Goal: Information Seeking & Learning: Learn about a topic

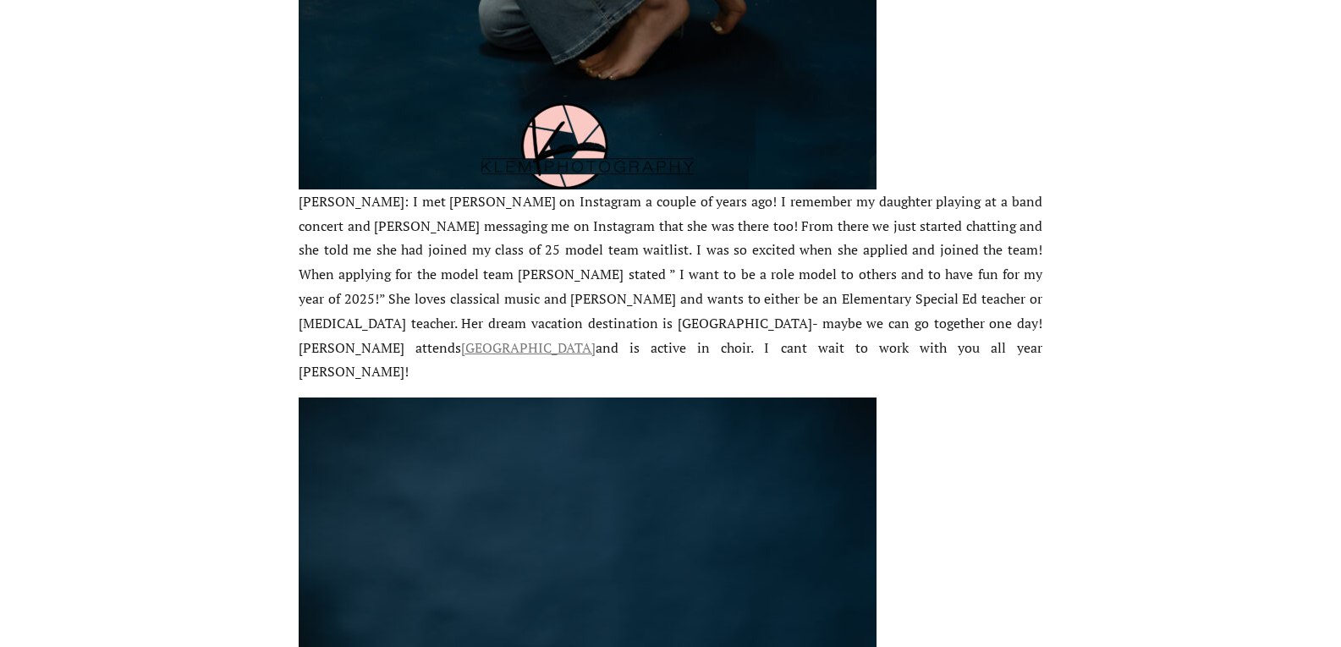
scroll to position [2820, 0]
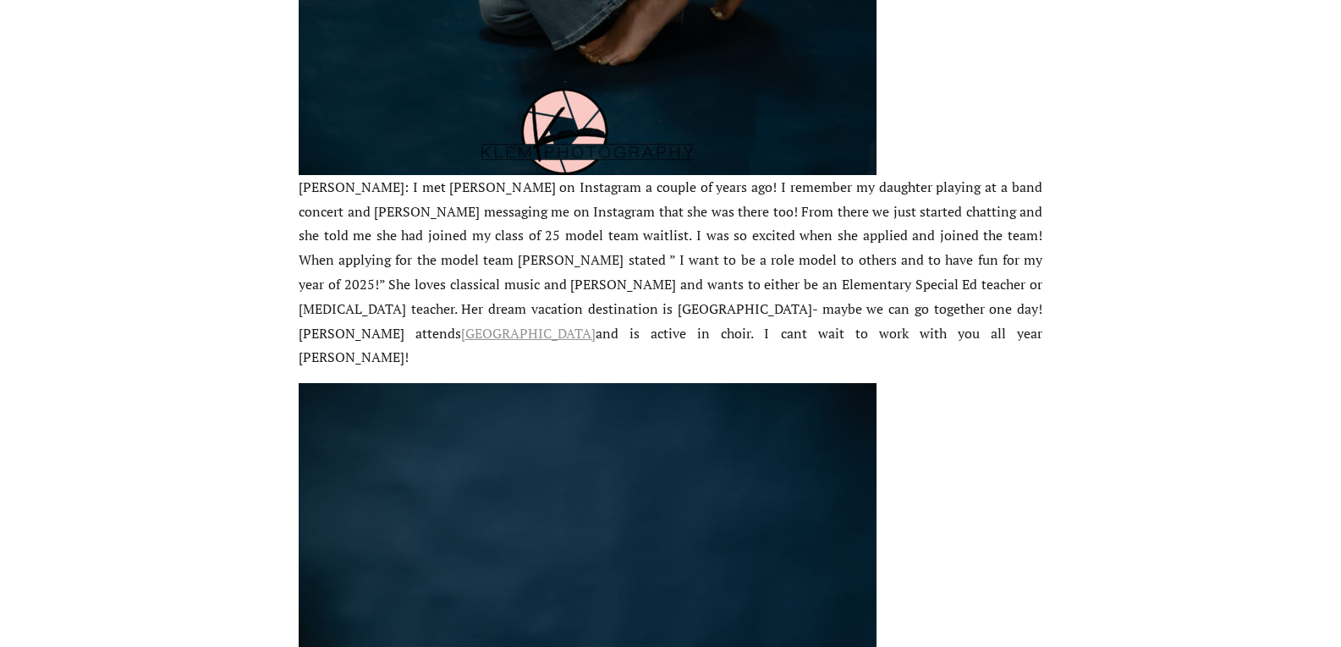
click at [595, 324] on link "Henderson County High School" at bounding box center [528, 333] width 134 height 19
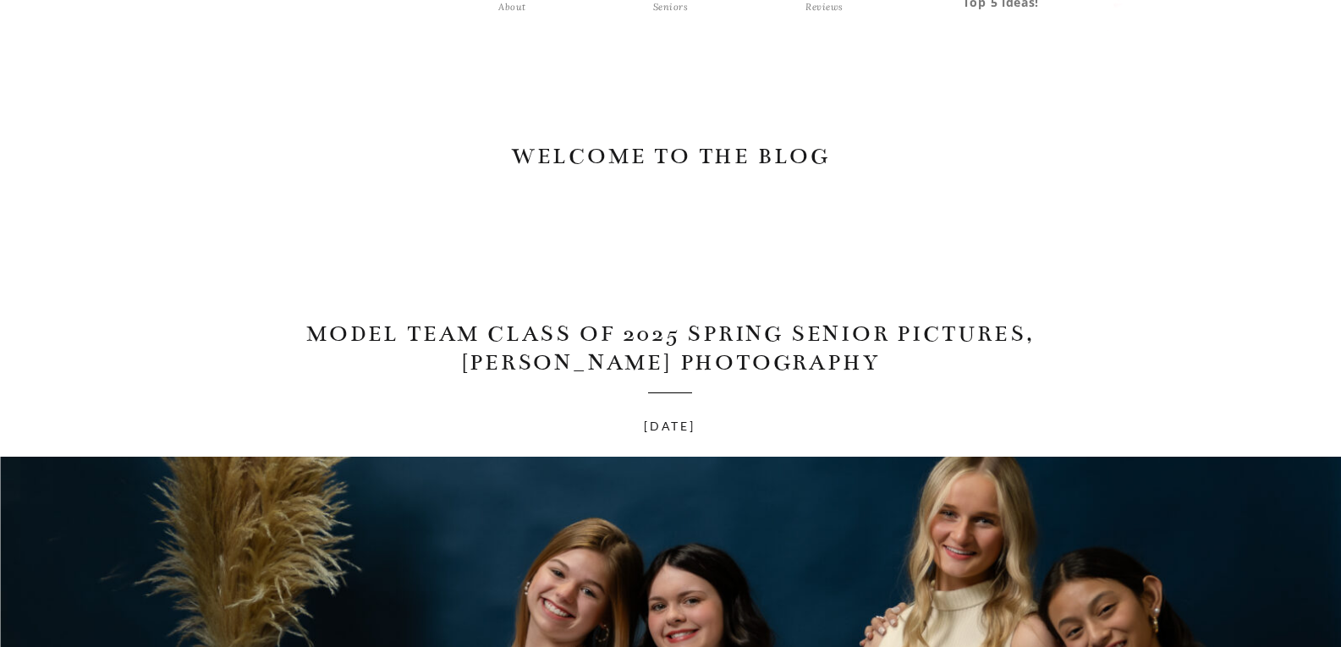
scroll to position [58, 0]
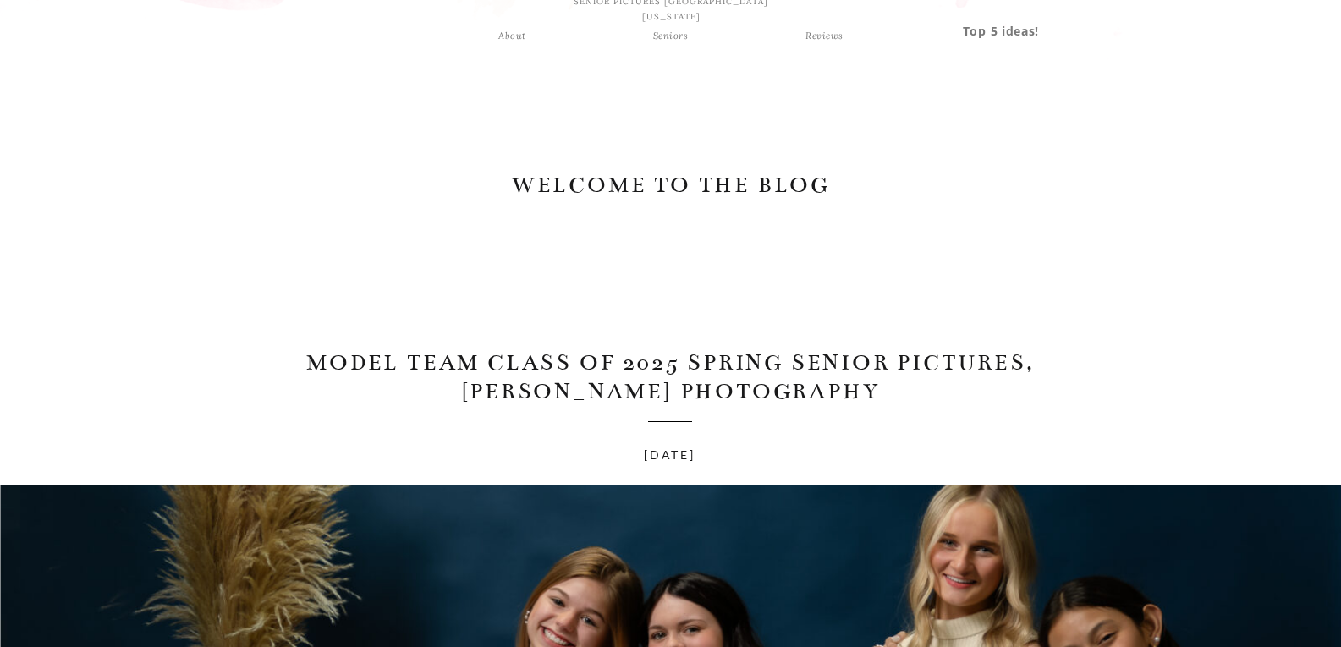
click at [670, 36] on div "Seniors" at bounding box center [670, 35] width 61 height 15
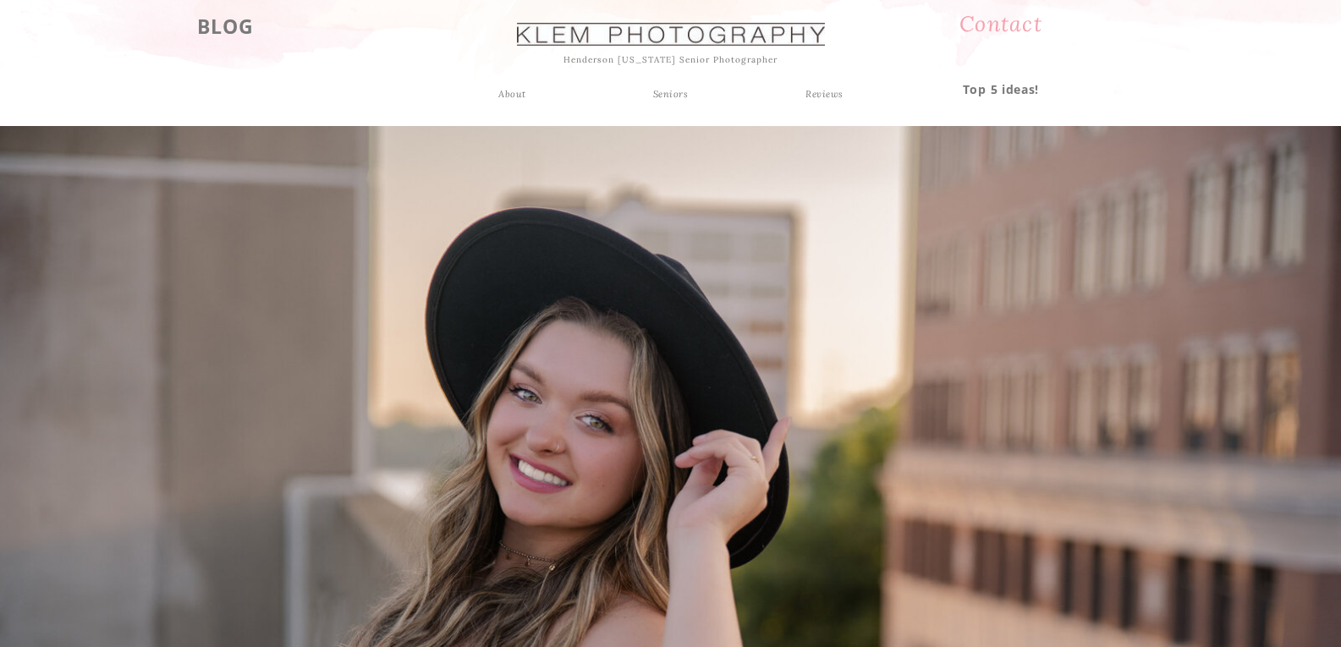
click at [514, 92] on div "About" at bounding box center [513, 93] width 44 height 15
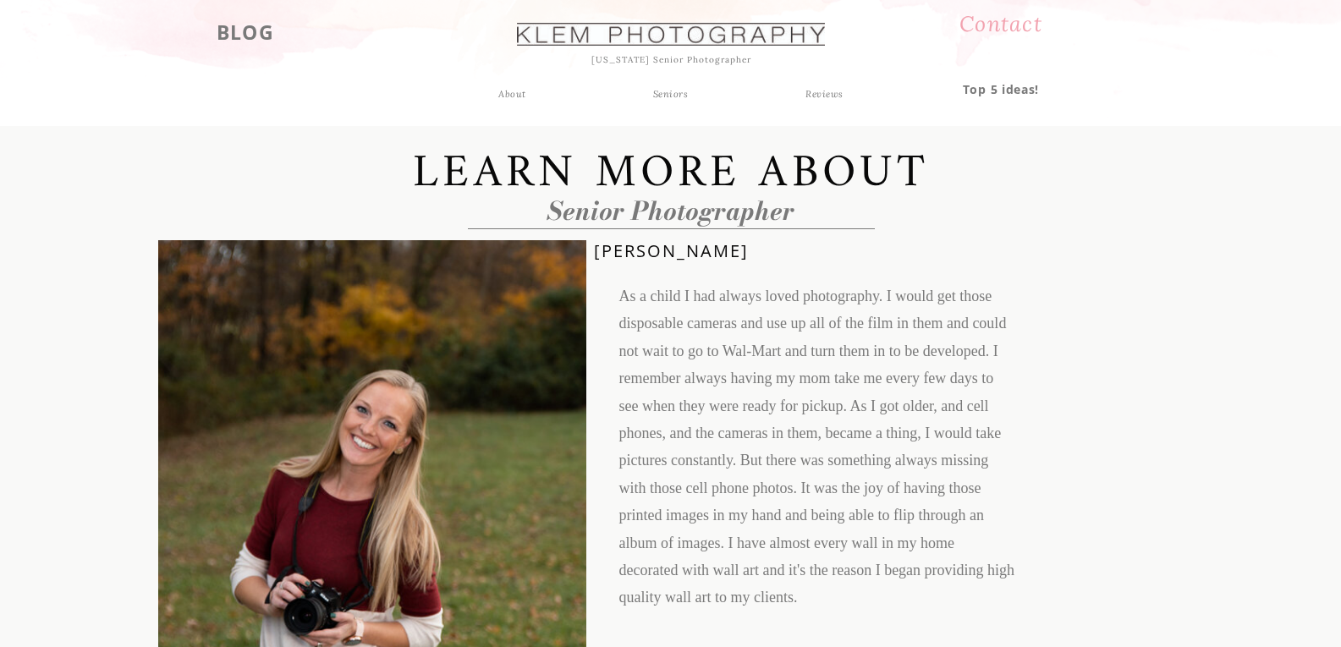
click at [242, 25] on h3 "BLOG" at bounding box center [245, 30] width 111 height 30
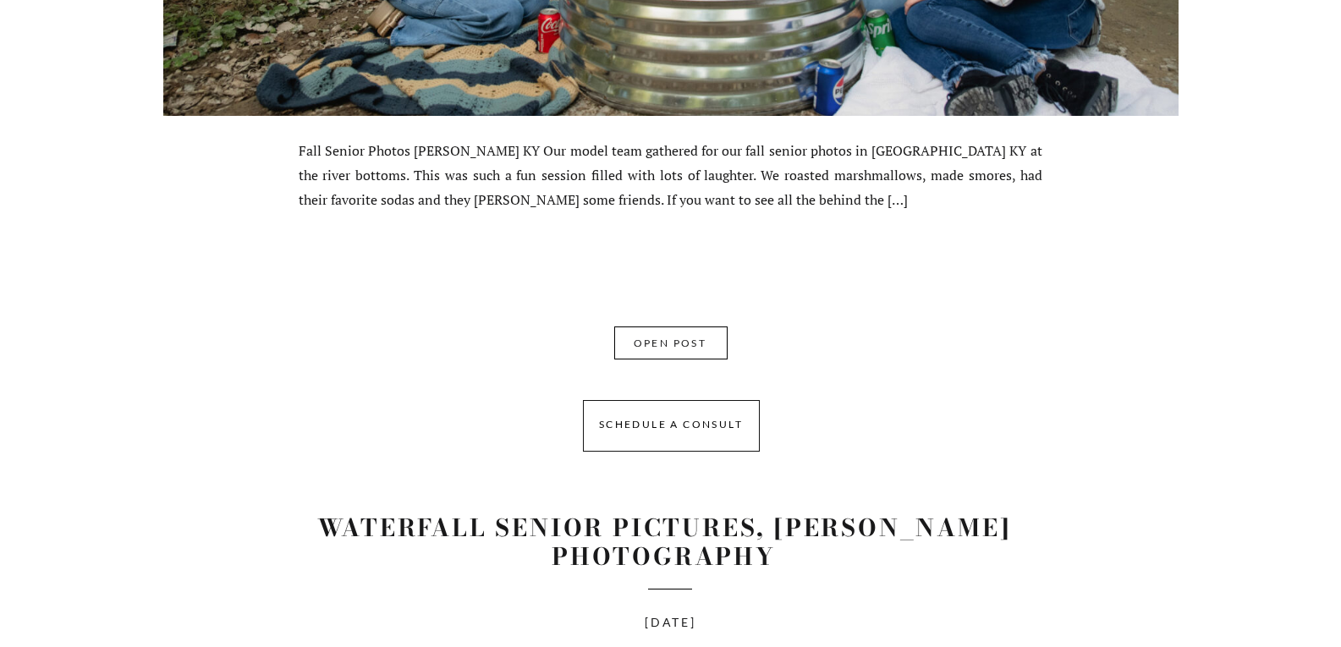
scroll to position [7022, 0]
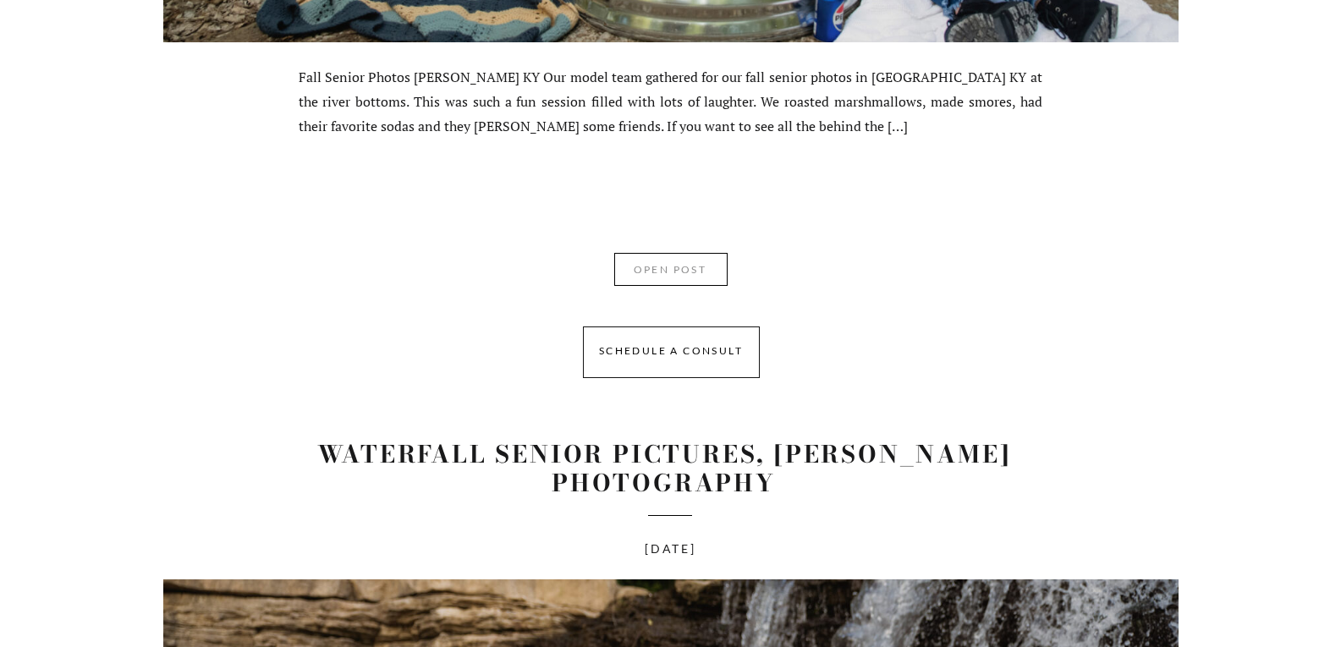
click at [683, 270] on nav "OPEN POST" at bounding box center [670, 272] width 107 height 25
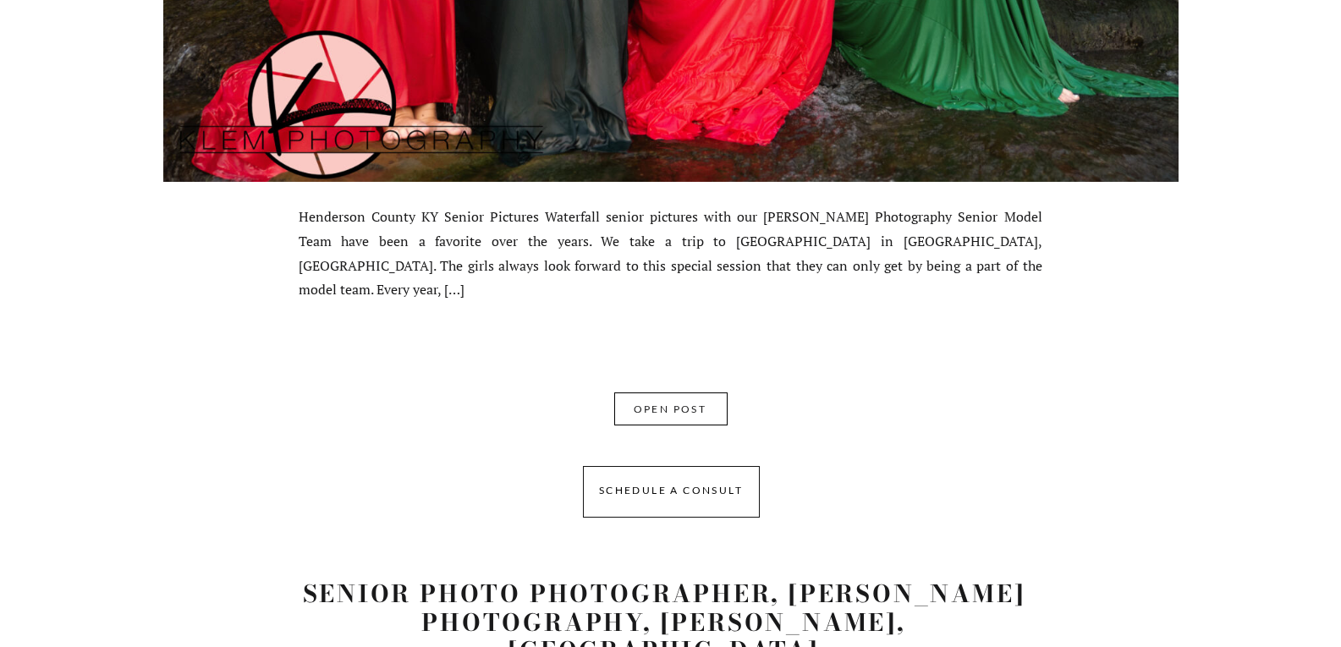
scroll to position [8183, 0]
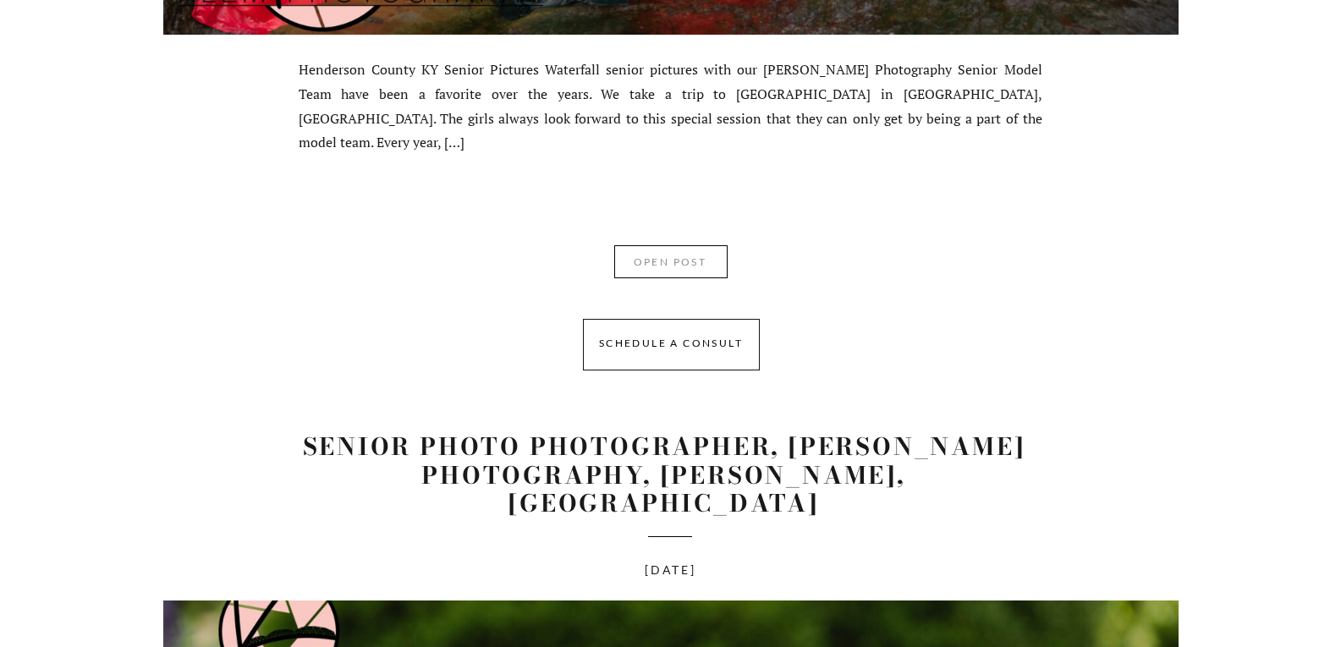
click at [700, 273] on nav "OPEN POST" at bounding box center [670, 265] width 107 height 25
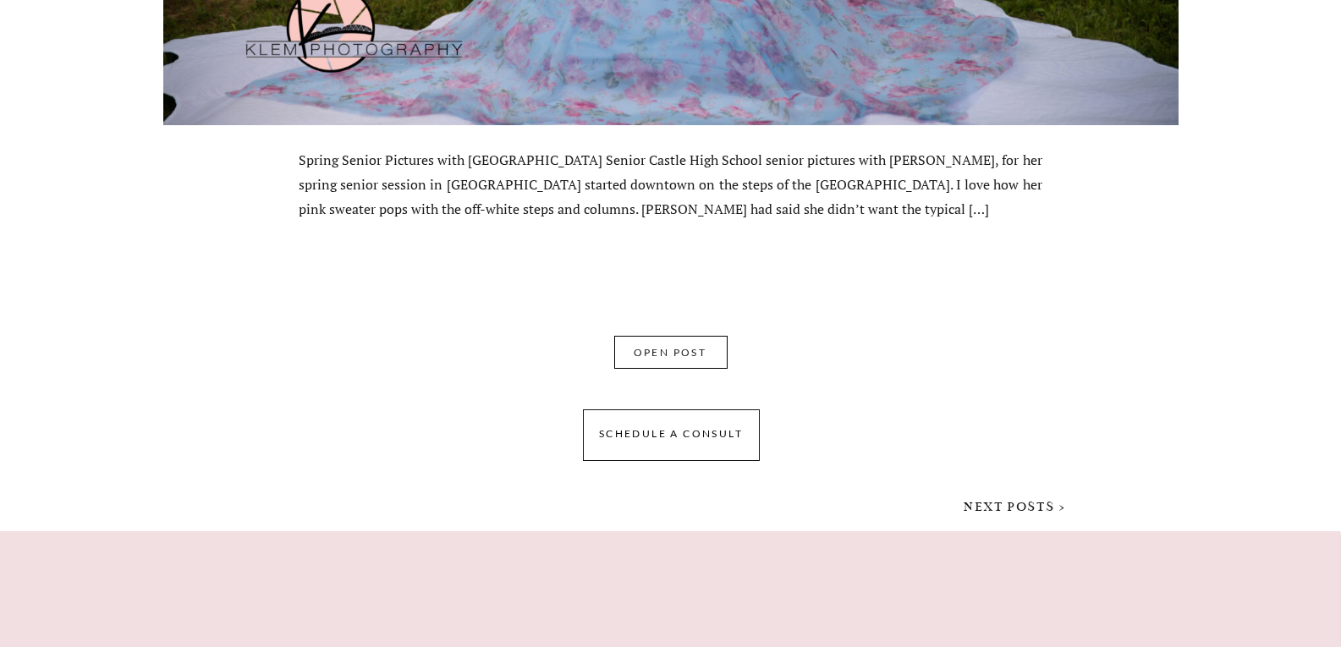
scroll to position [11795, 0]
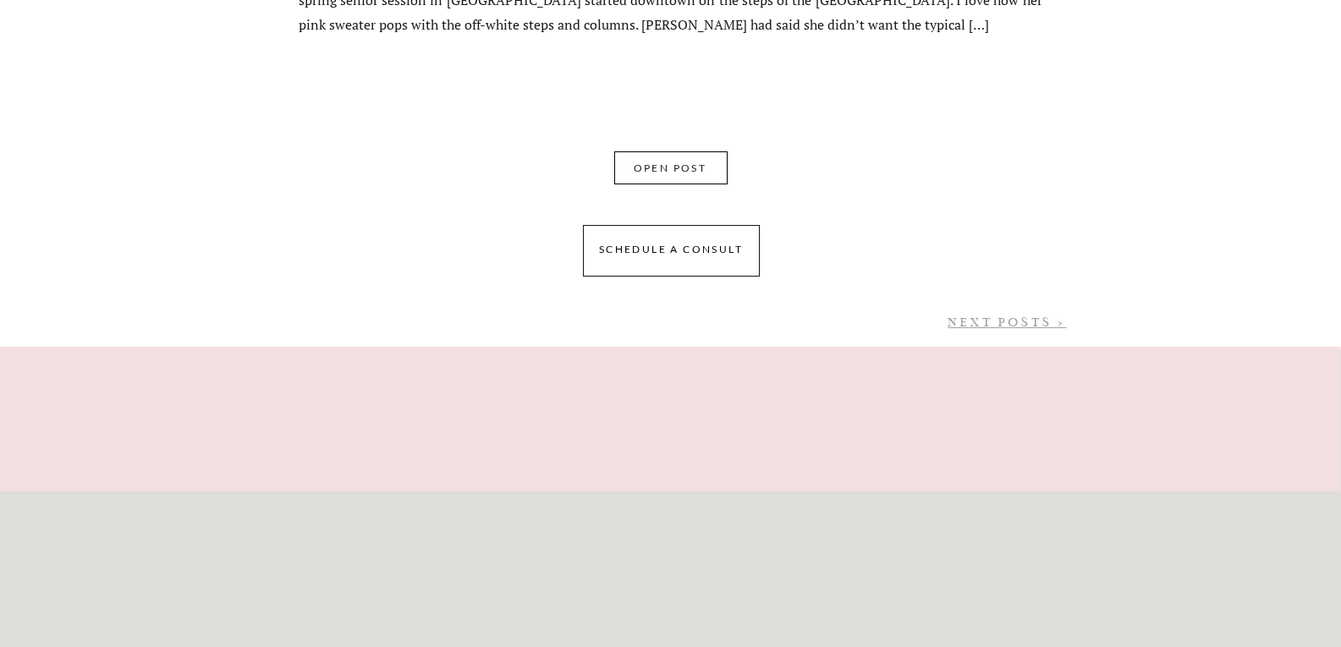
click at [963, 326] on link "NEXT POSTS >" at bounding box center [1006, 322] width 118 height 15
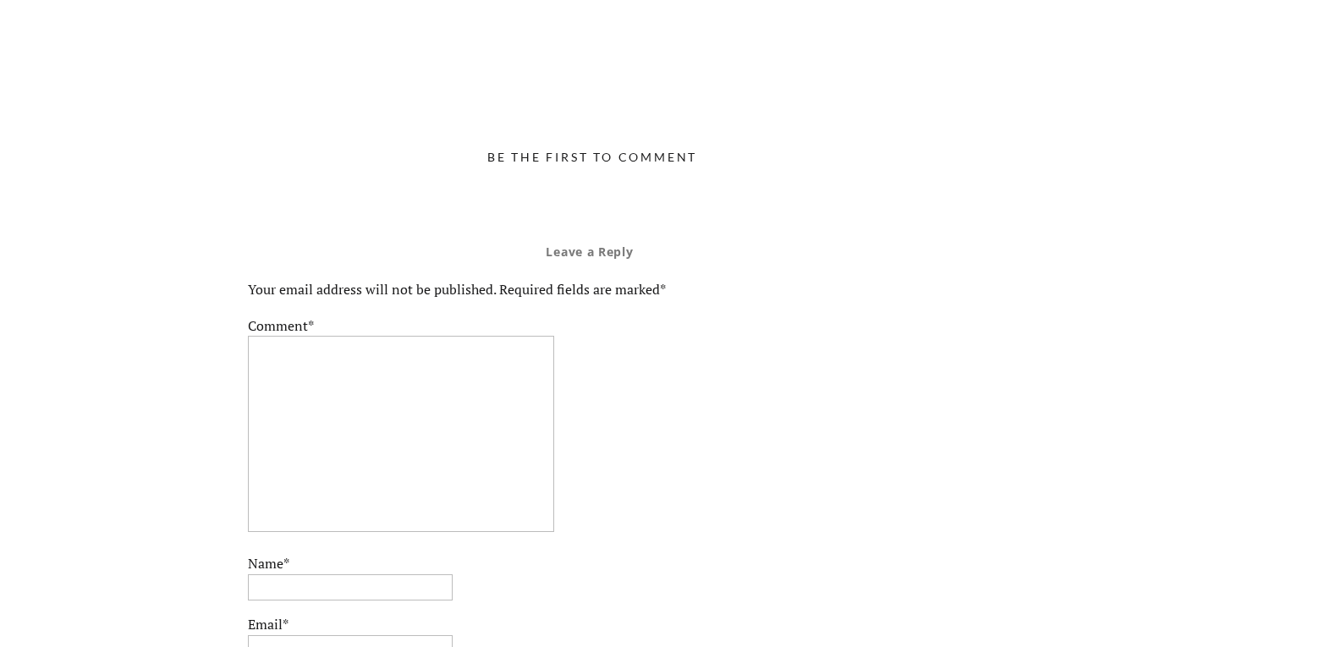
scroll to position [4511, 0]
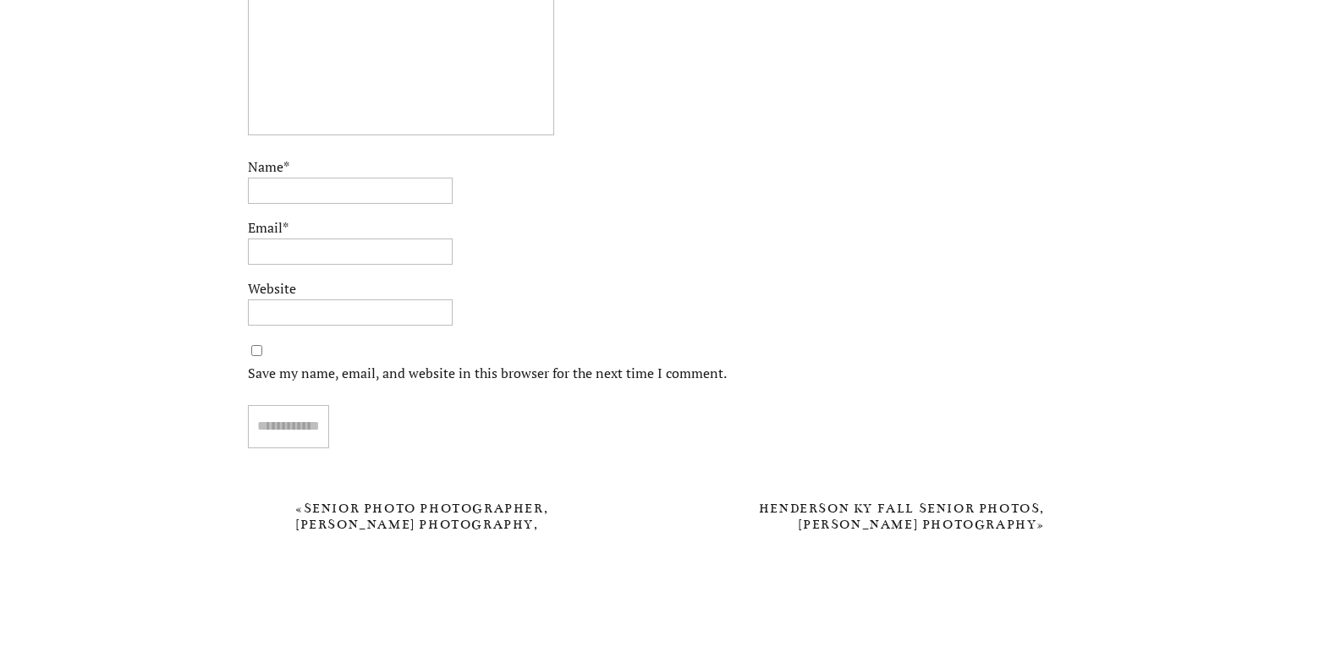
scroll to position [4478, 0]
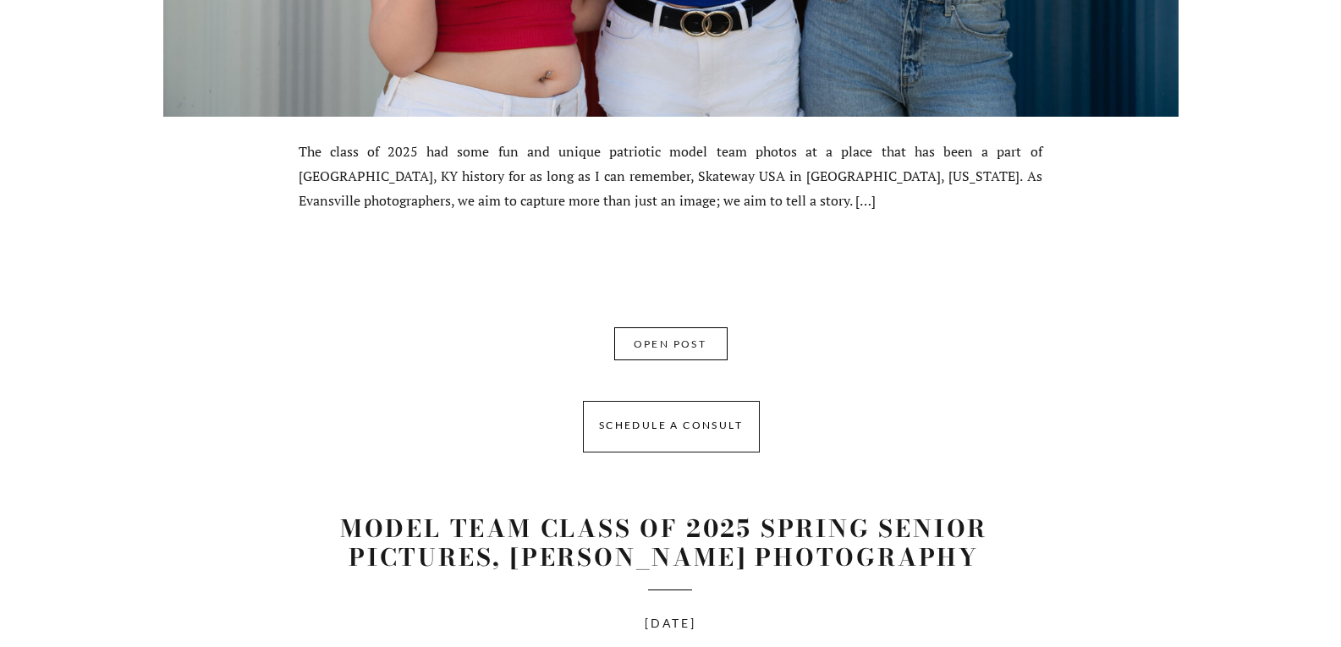
scroll to position [1159, 0]
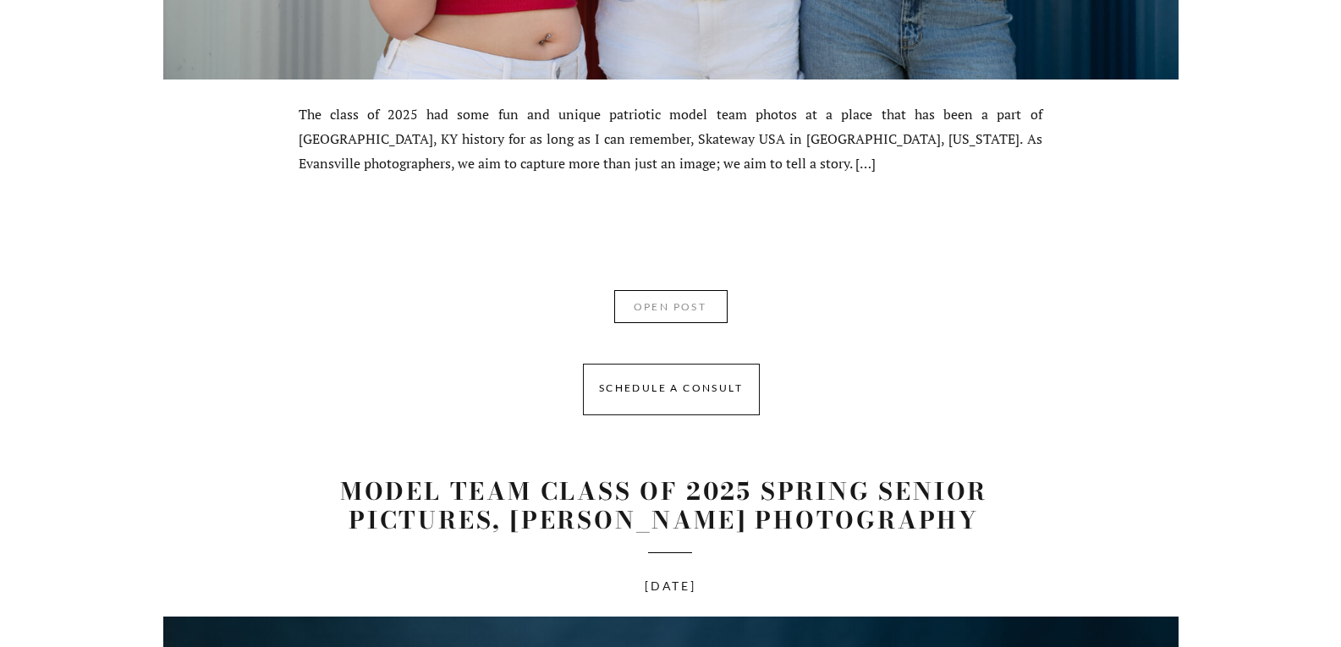
click at [649, 315] on nav "OPEN POST" at bounding box center [670, 310] width 107 height 25
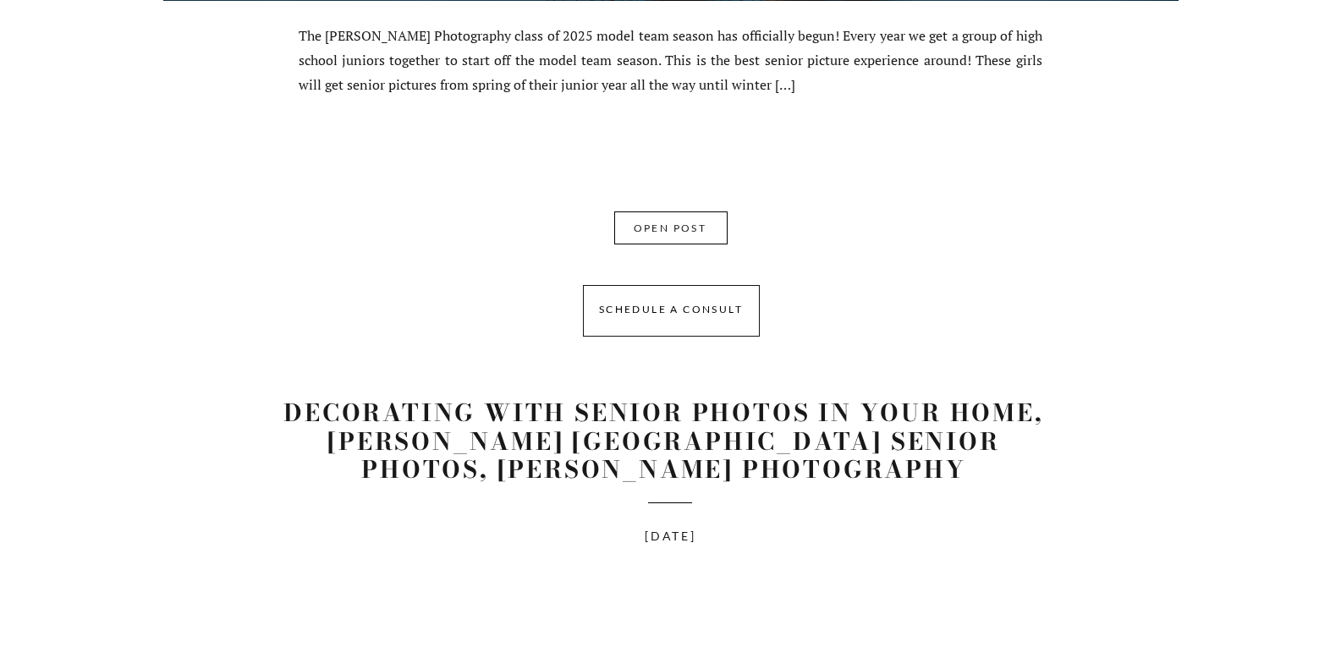
scroll to position [2409, 0]
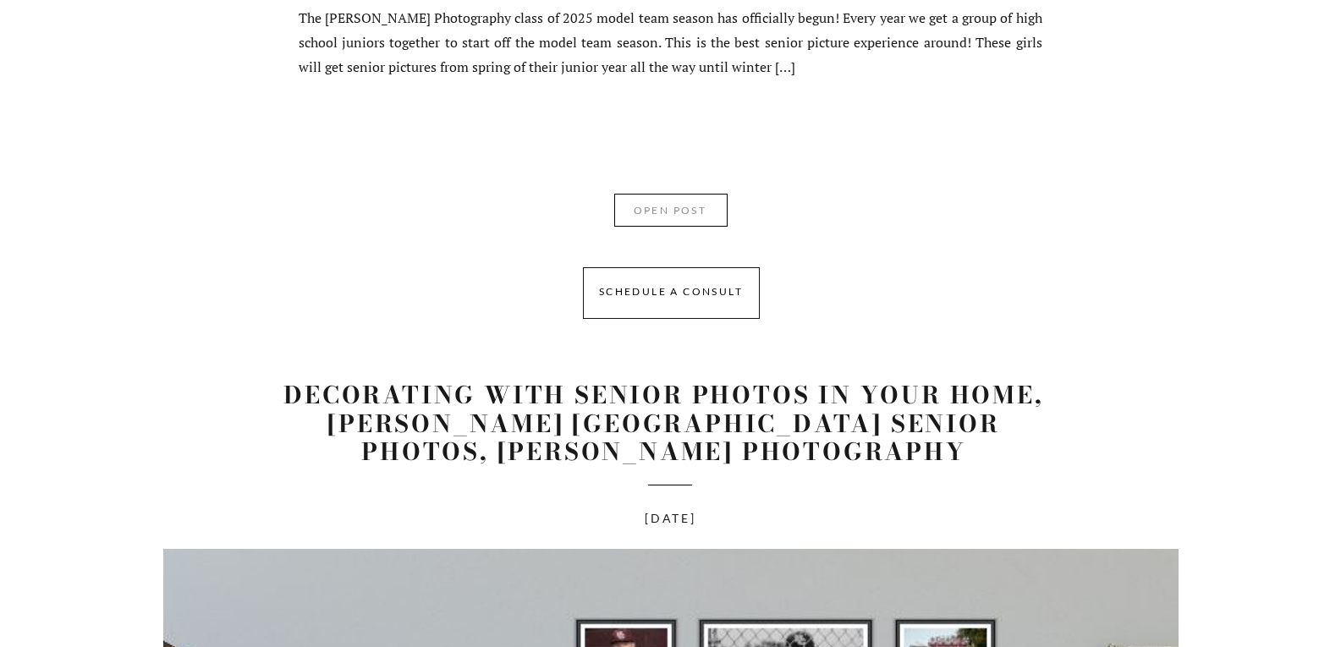
click at [644, 212] on nav "OPEN POST" at bounding box center [670, 213] width 107 height 25
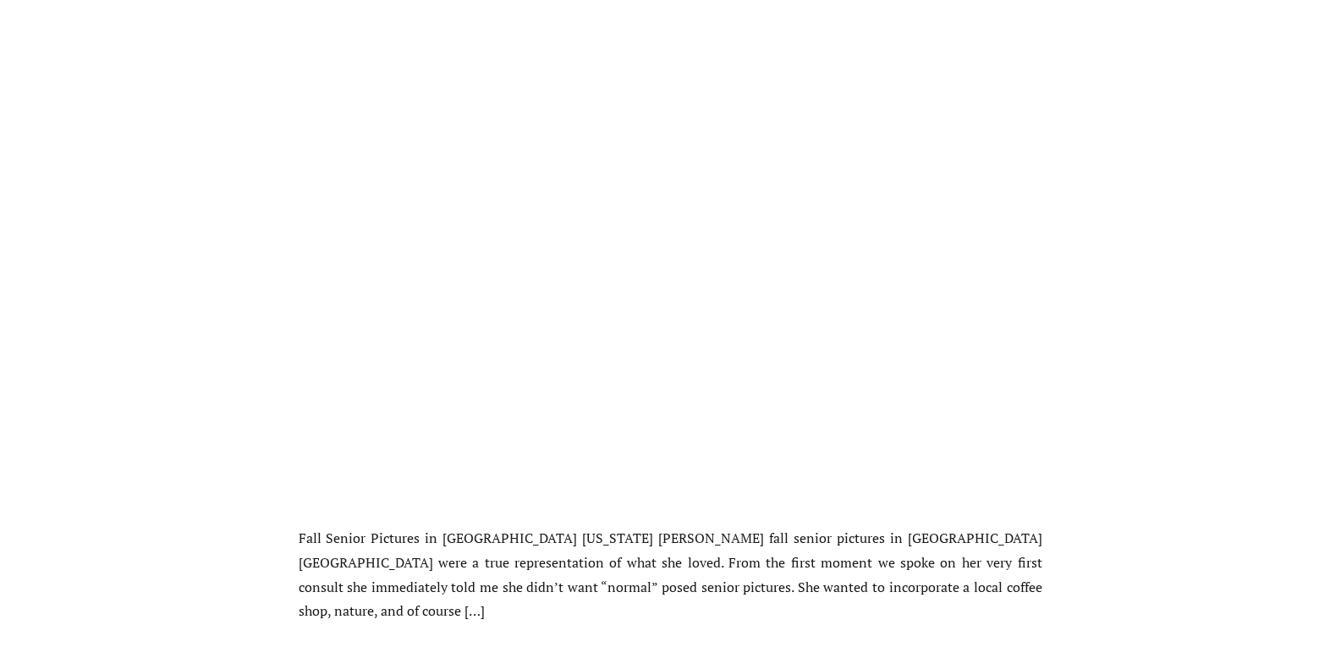
scroll to position [5609, 0]
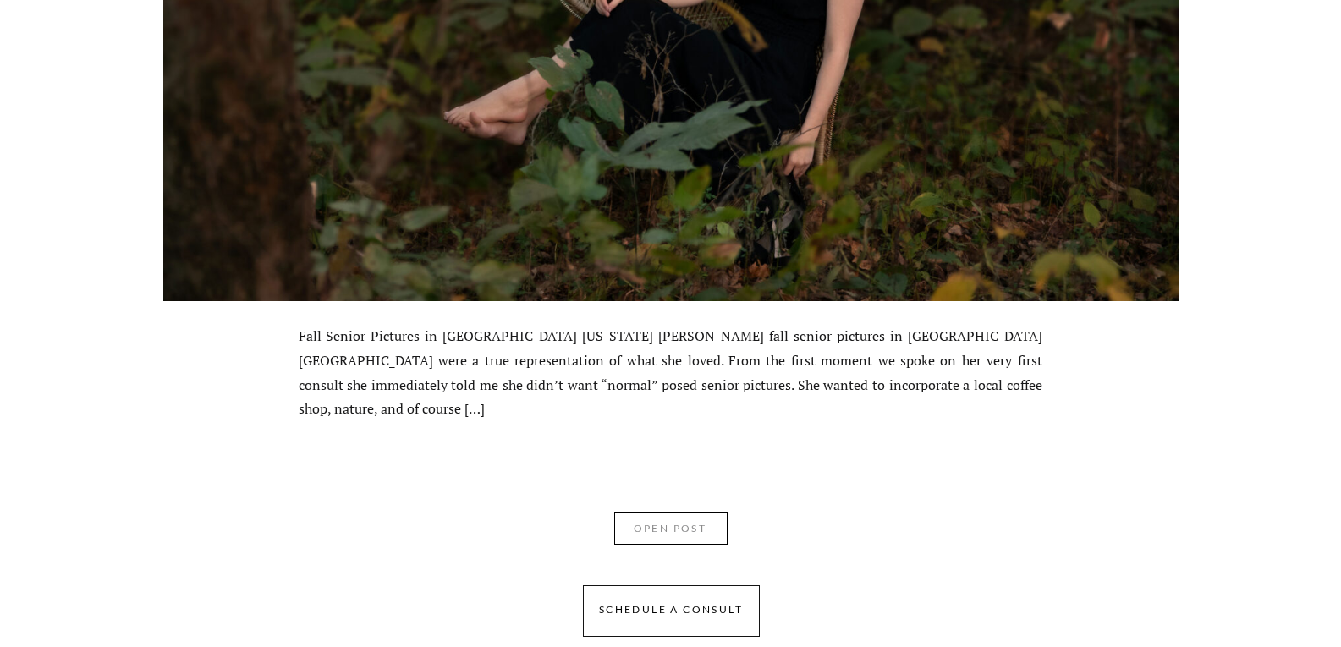
click at [658, 531] on nav "OPEN POST" at bounding box center [670, 531] width 107 height 25
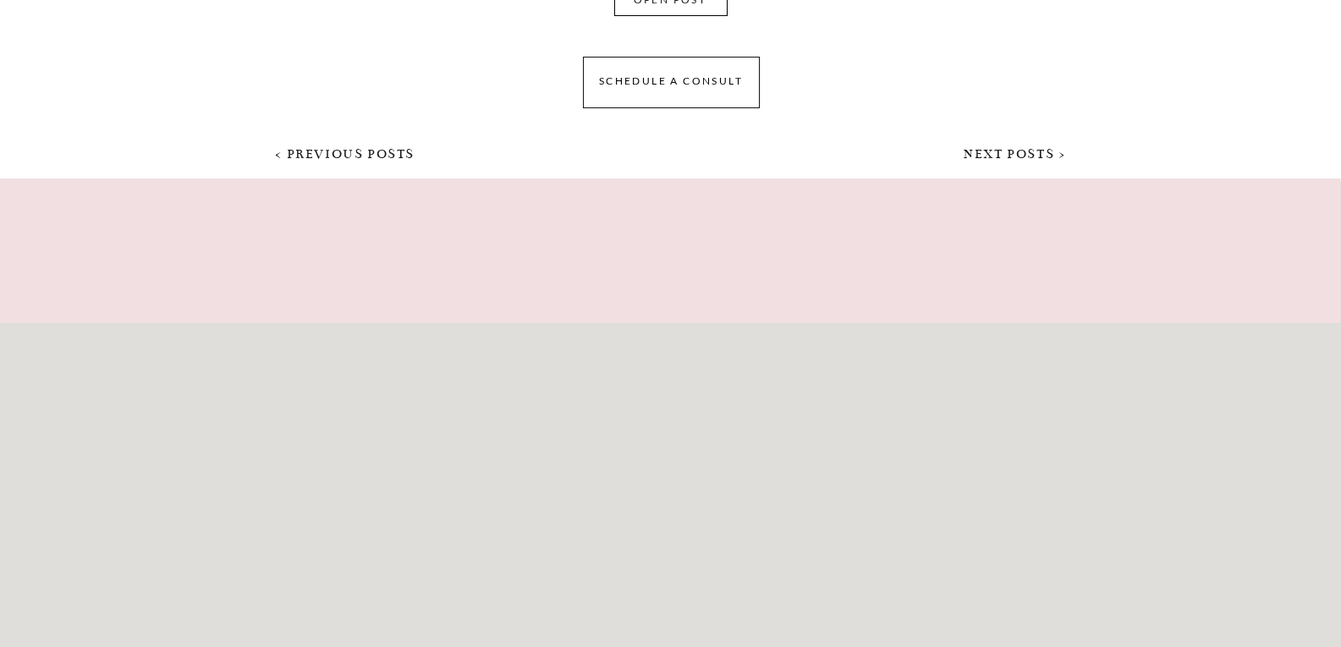
scroll to position [11917, 0]
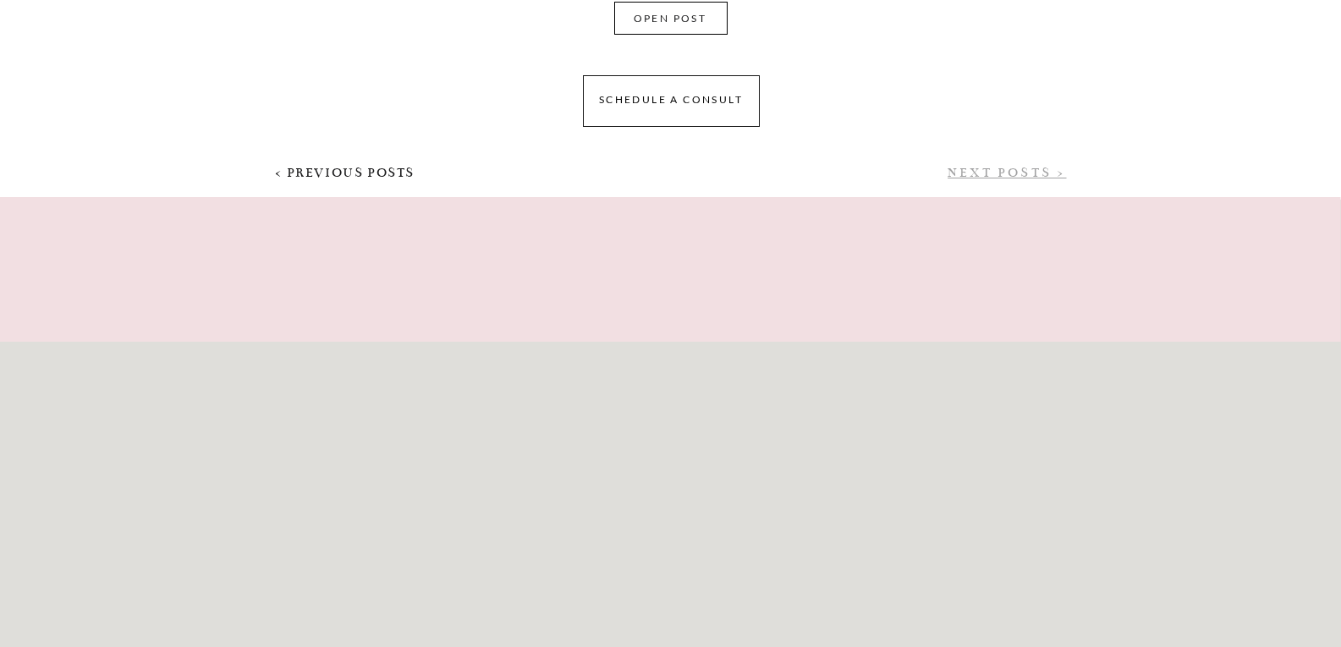
click at [976, 175] on link "NEXT POSTS >" at bounding box center [1006, 172] width 118 height 15
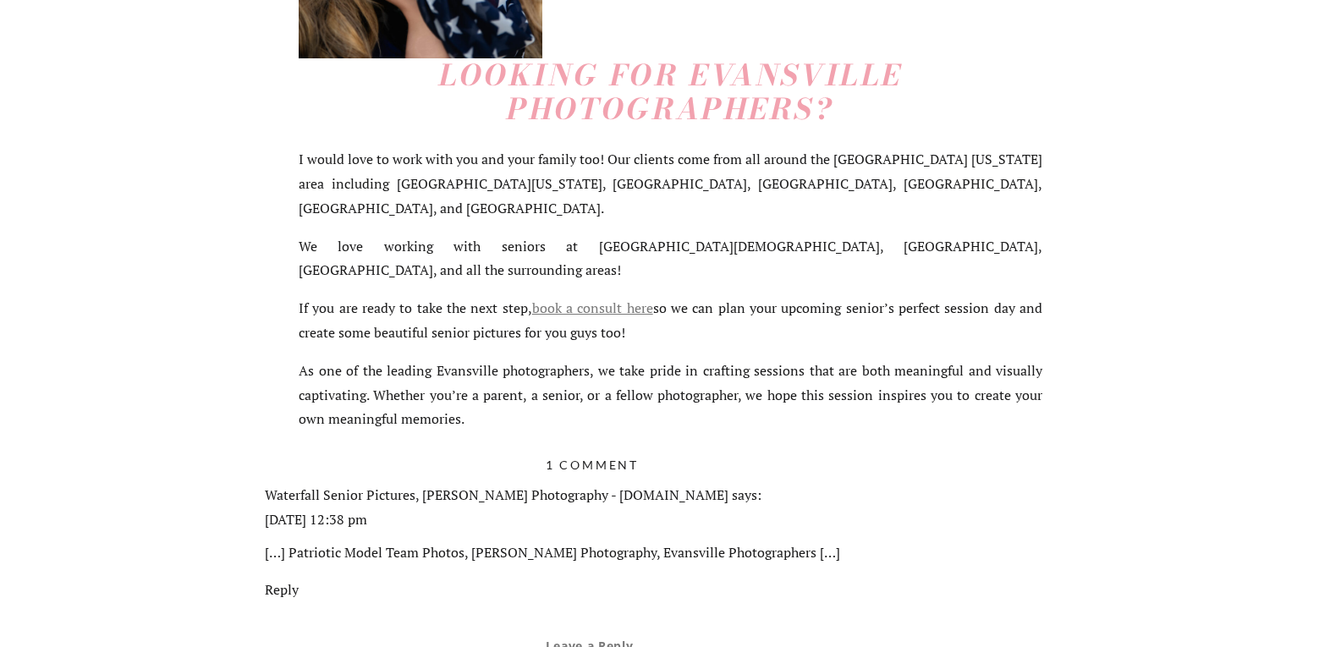
scroll to position [3628, 0]
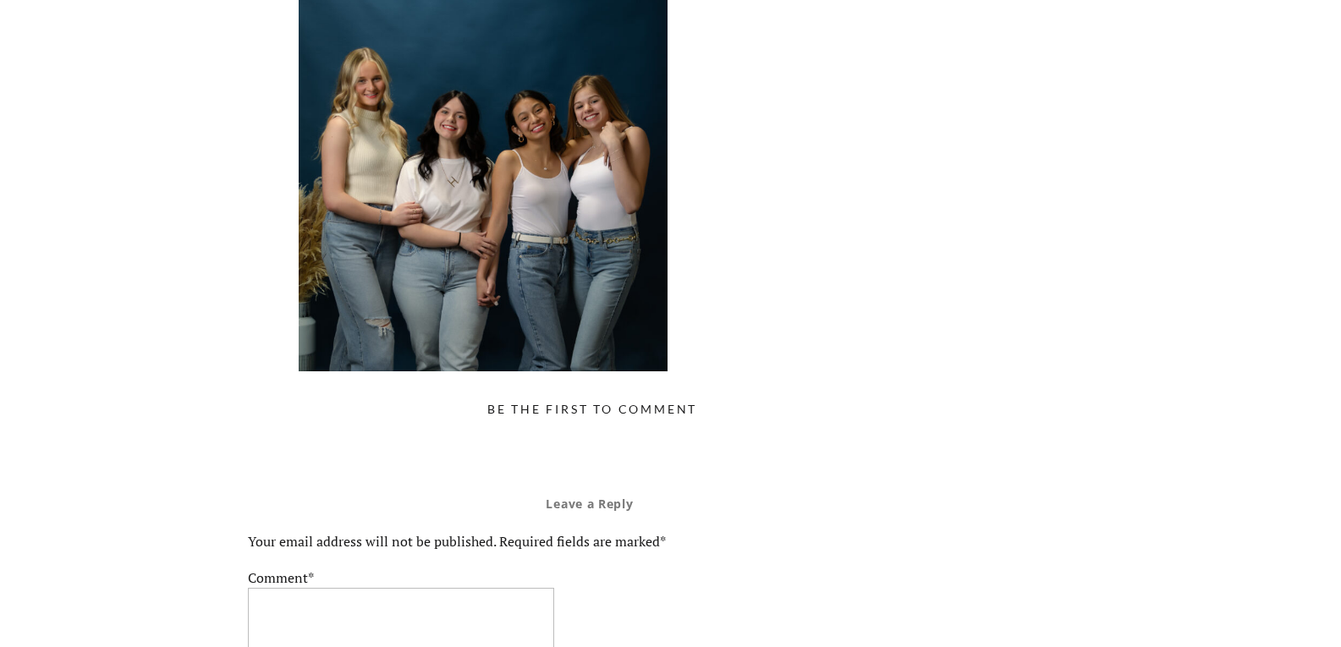
scroll to position [9360, 0]
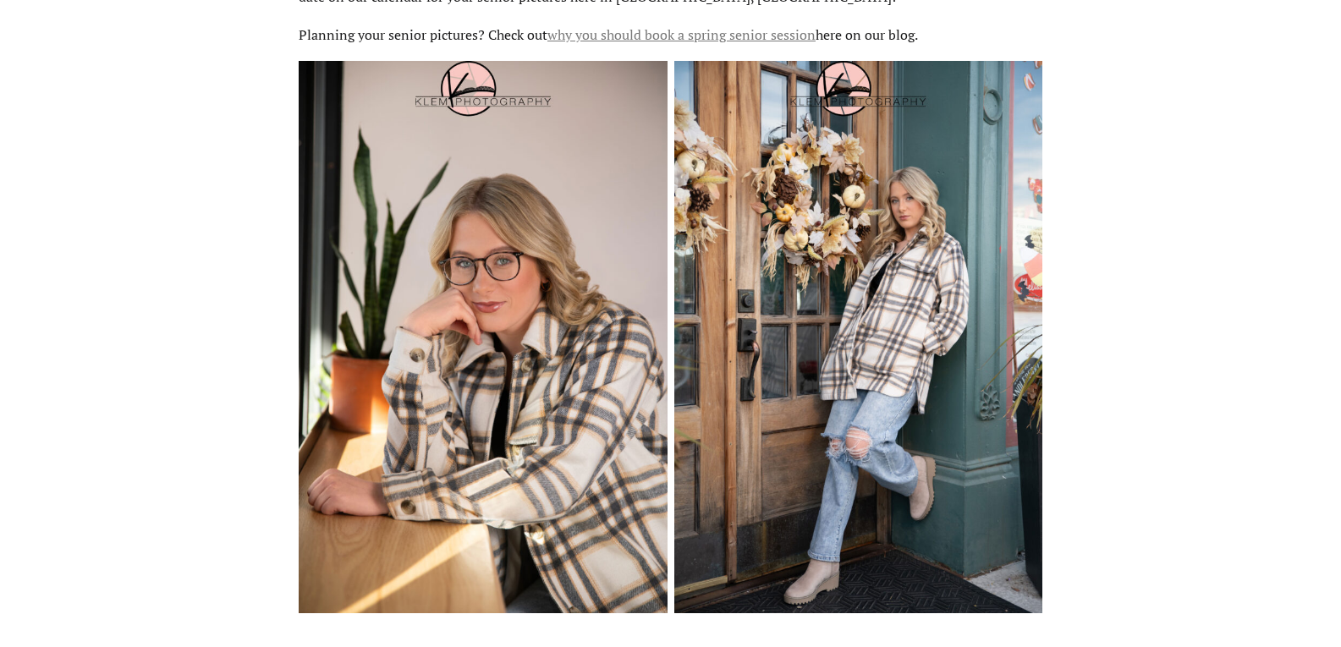
scroll to position [1956, 0]
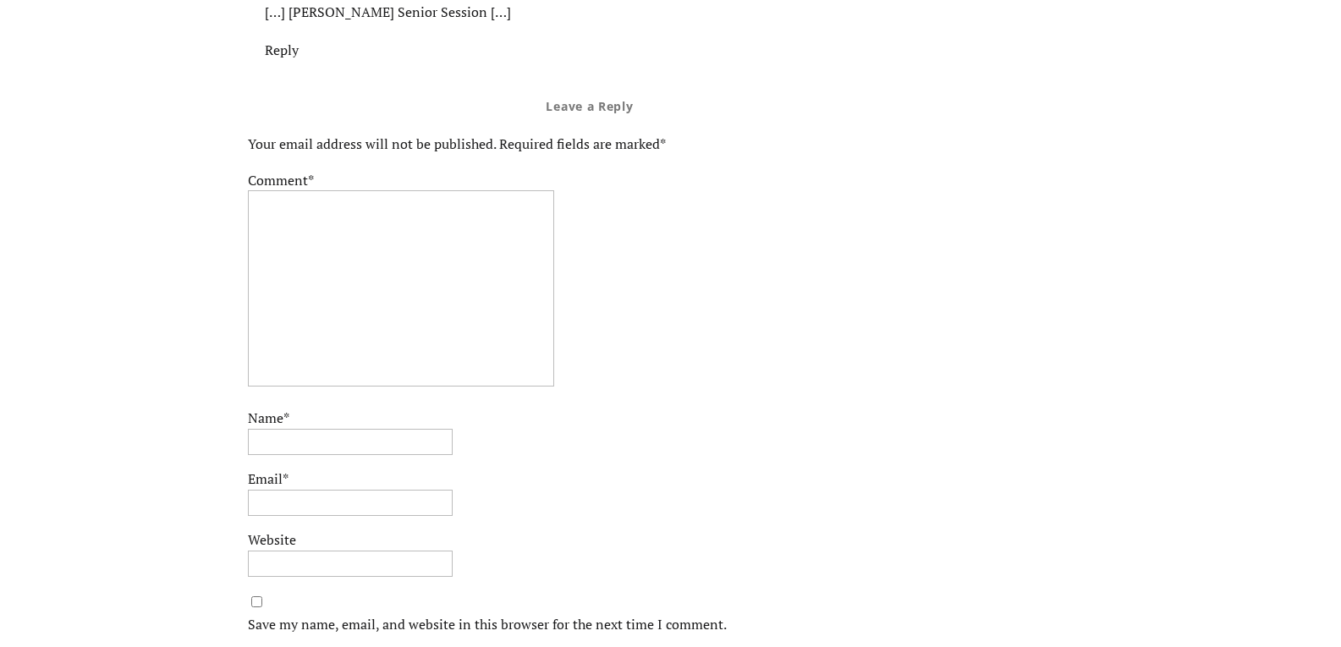
scroll to position [6261, 0]
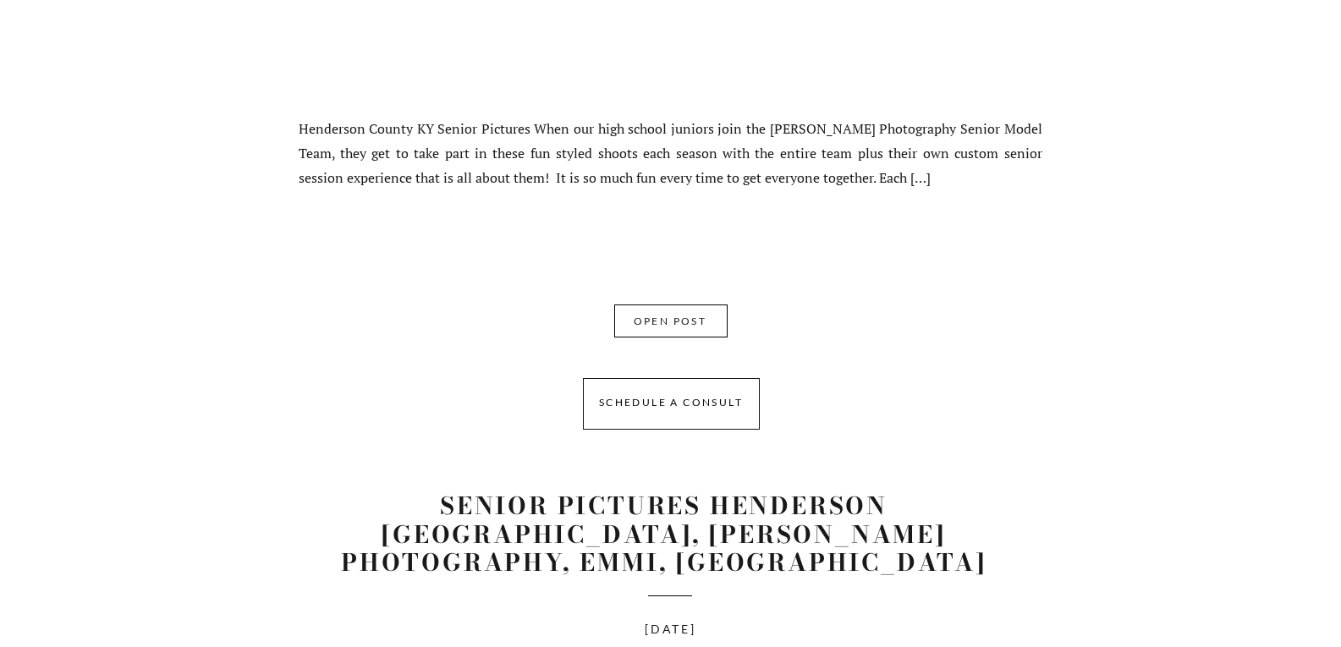
scroll to position [3518, 0]
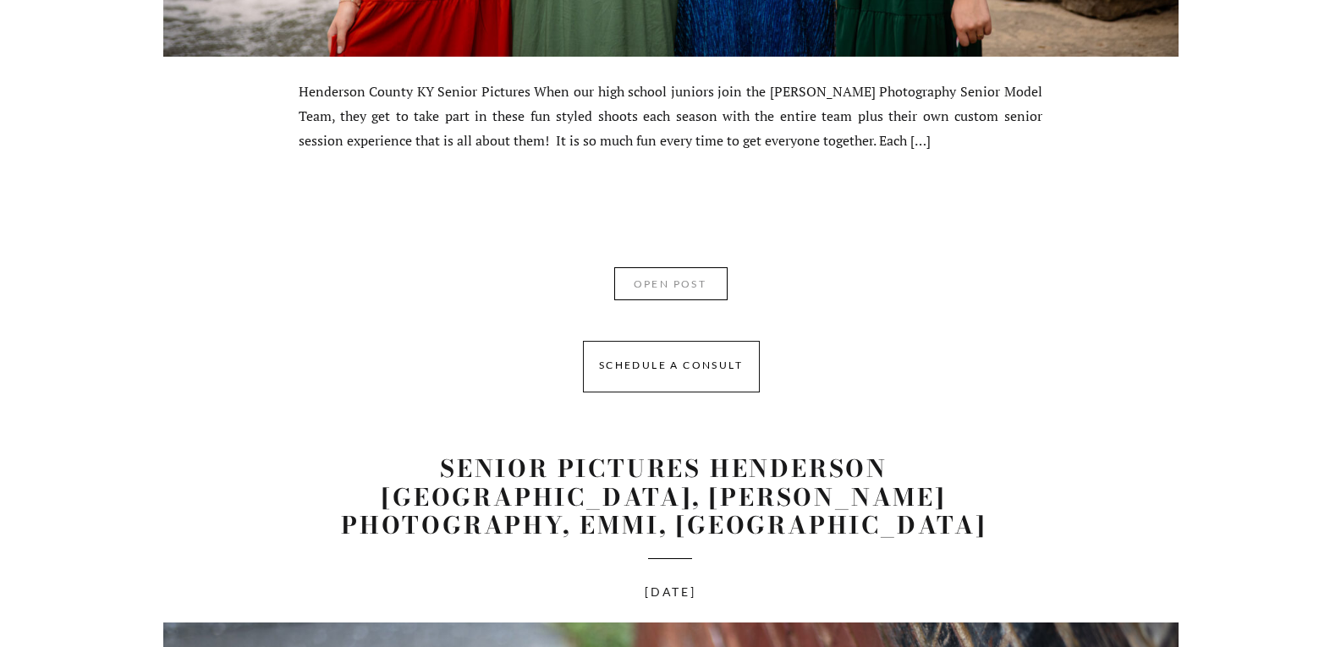
click at [662, 279] on nav "OPEN POST" at bounding box center [670, 287] width 107 height 25
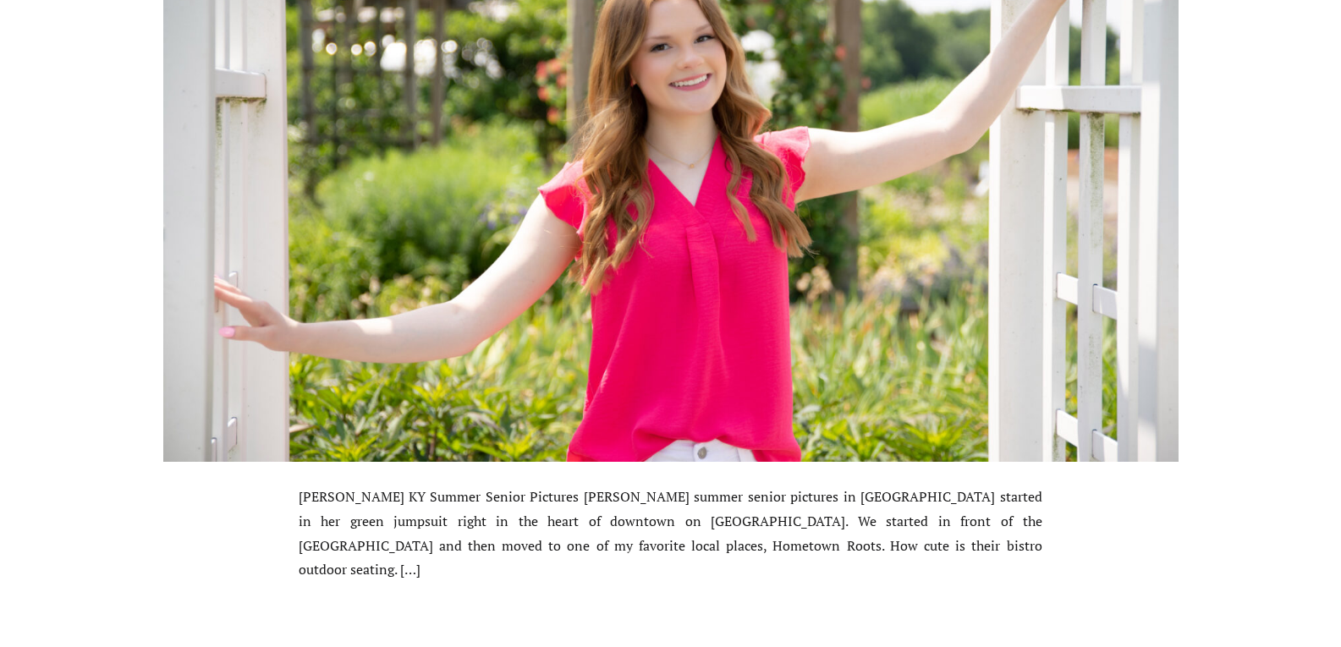
scroll to position [7867, 0]
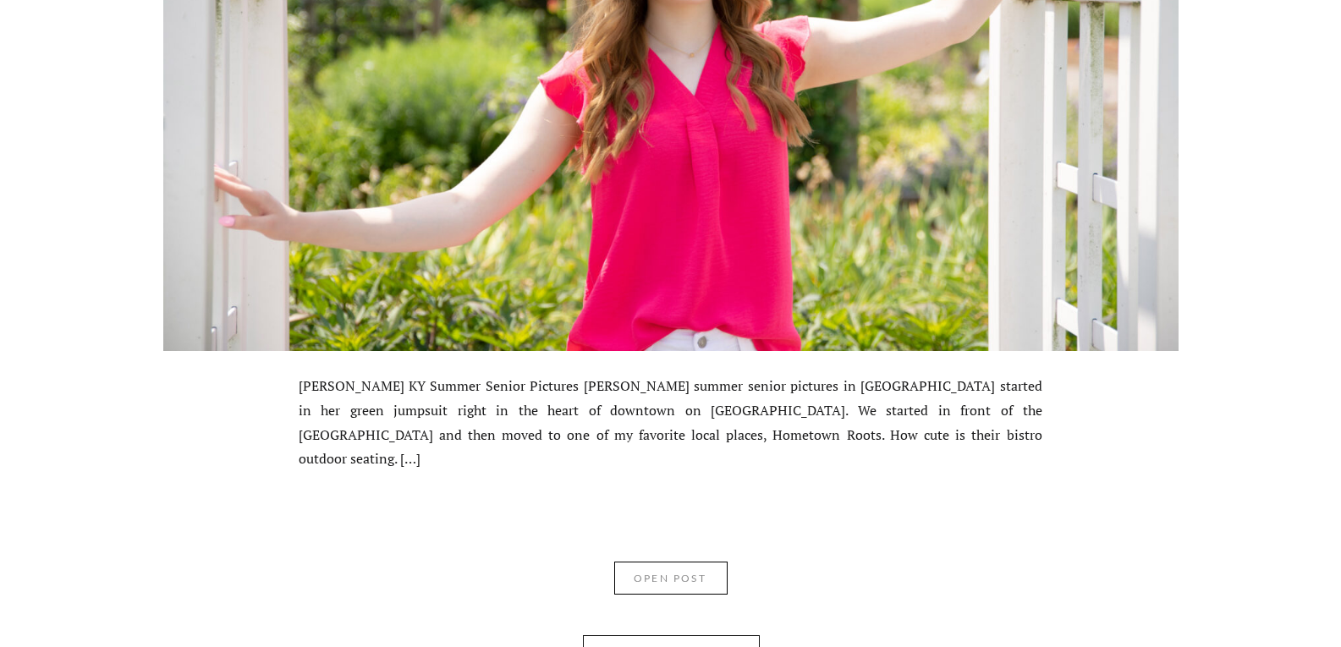
click at [712, 573] on nav "OPEN POST" at bounding box center [670, 581] width 107 height 25
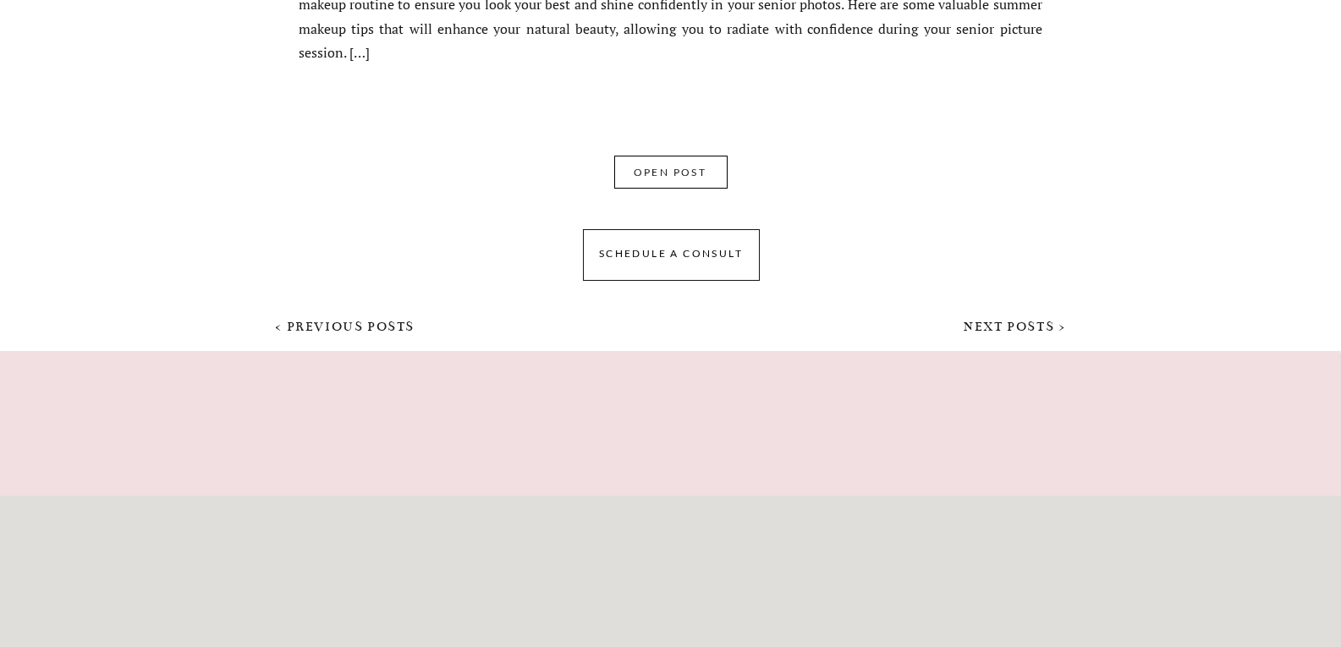
scroll to position [11866, 0]
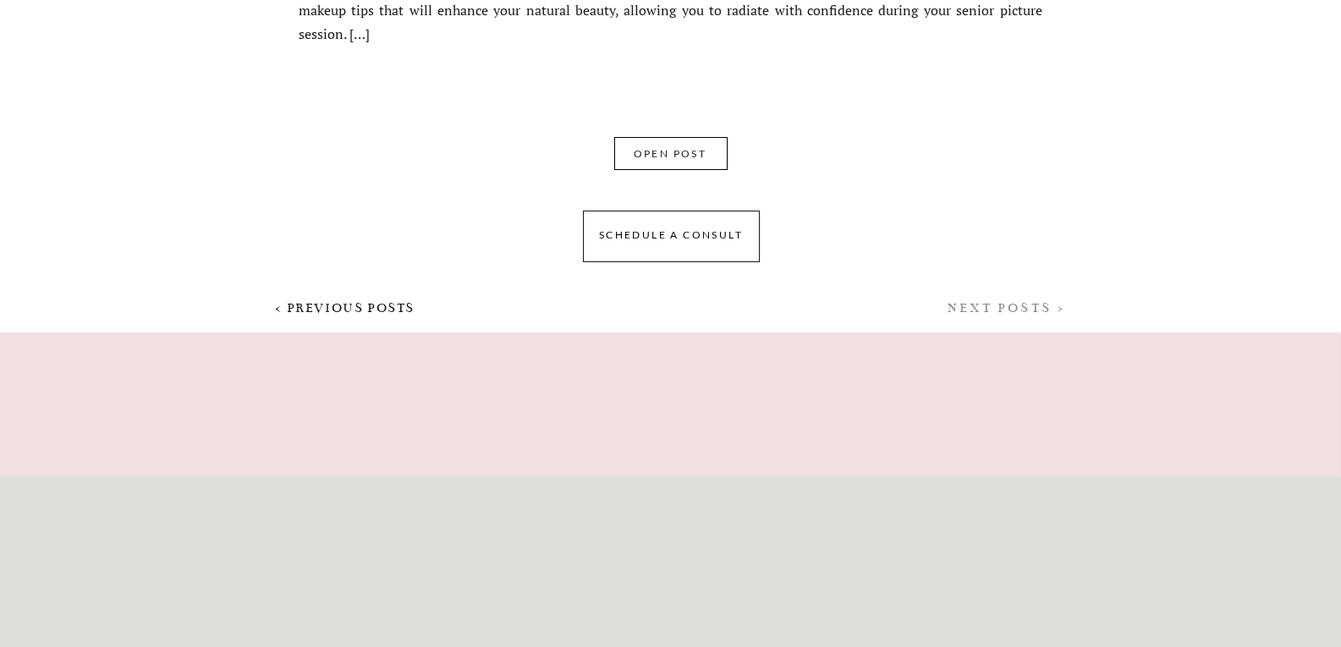
click at [988, 317] on nav "NEXT POSTS >" at bounding box center [917, 312] width 299 height 25
click at [991, 313] on link "NEXT POSTS >" at bounding box center [1006, 307] width 118 height 15
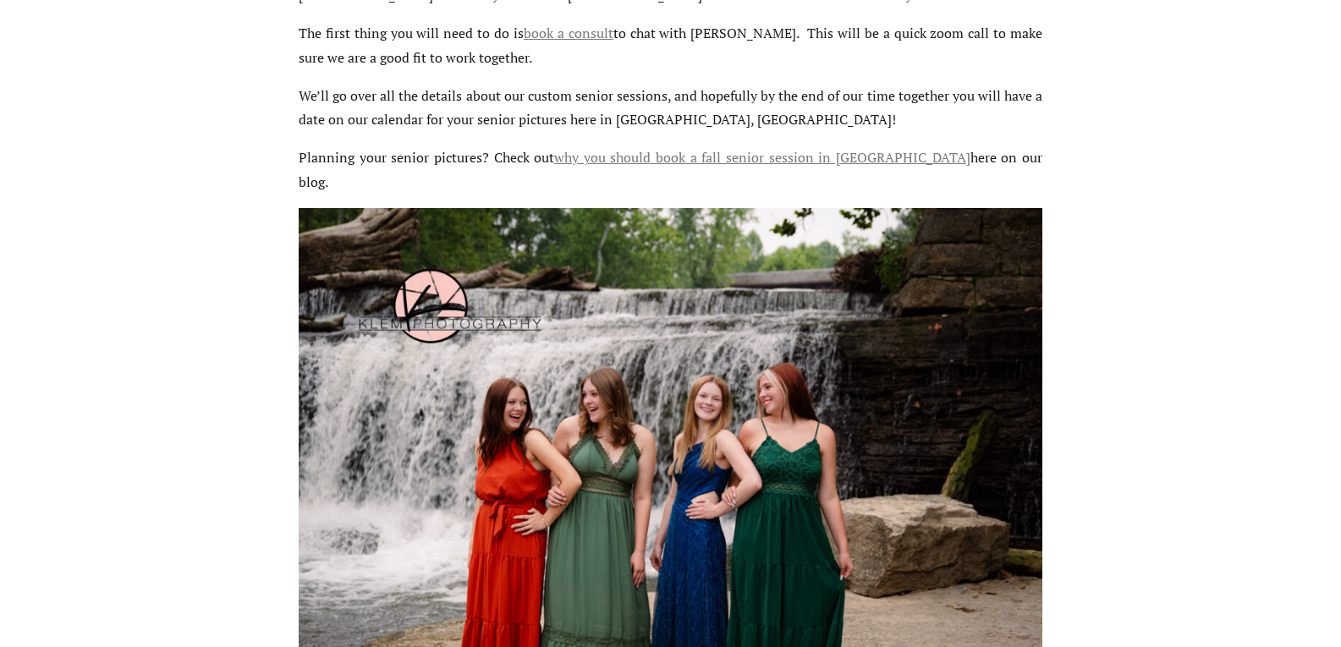
scroll to position [2037, 0]
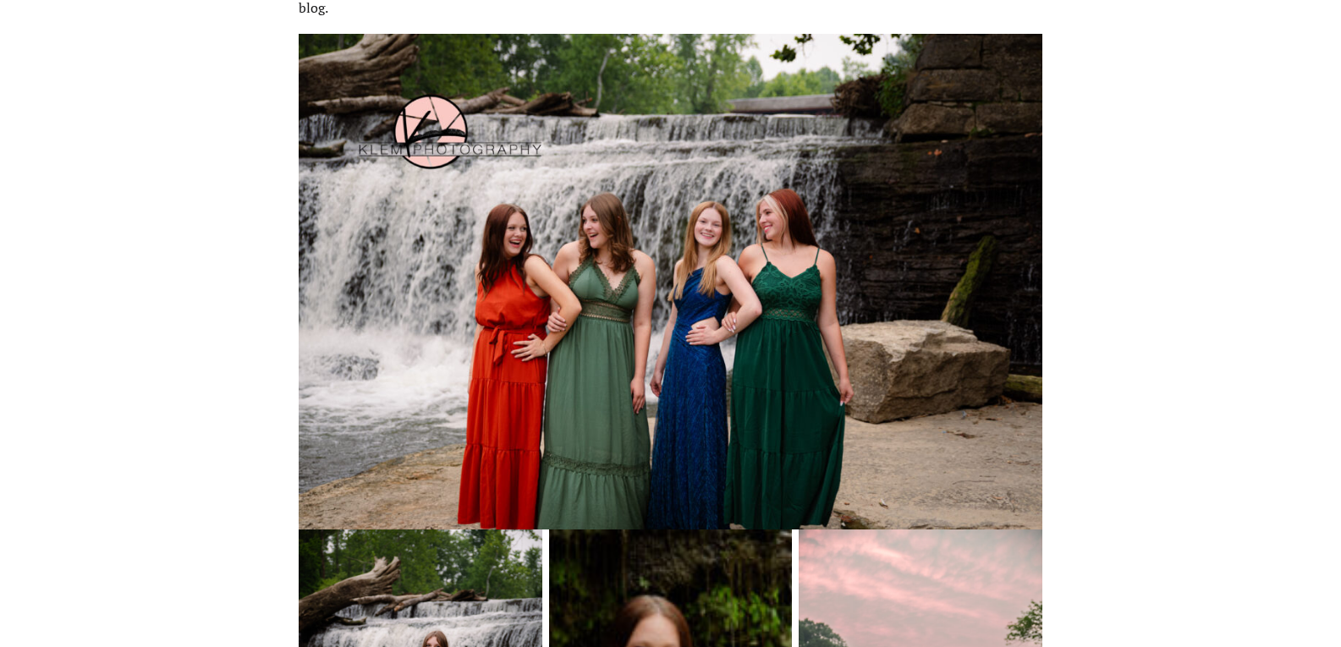
drag, startPoint x: 1336, startPoint y: 255, endPoint x: 1346, endPoint y: 253, distance: 10.5
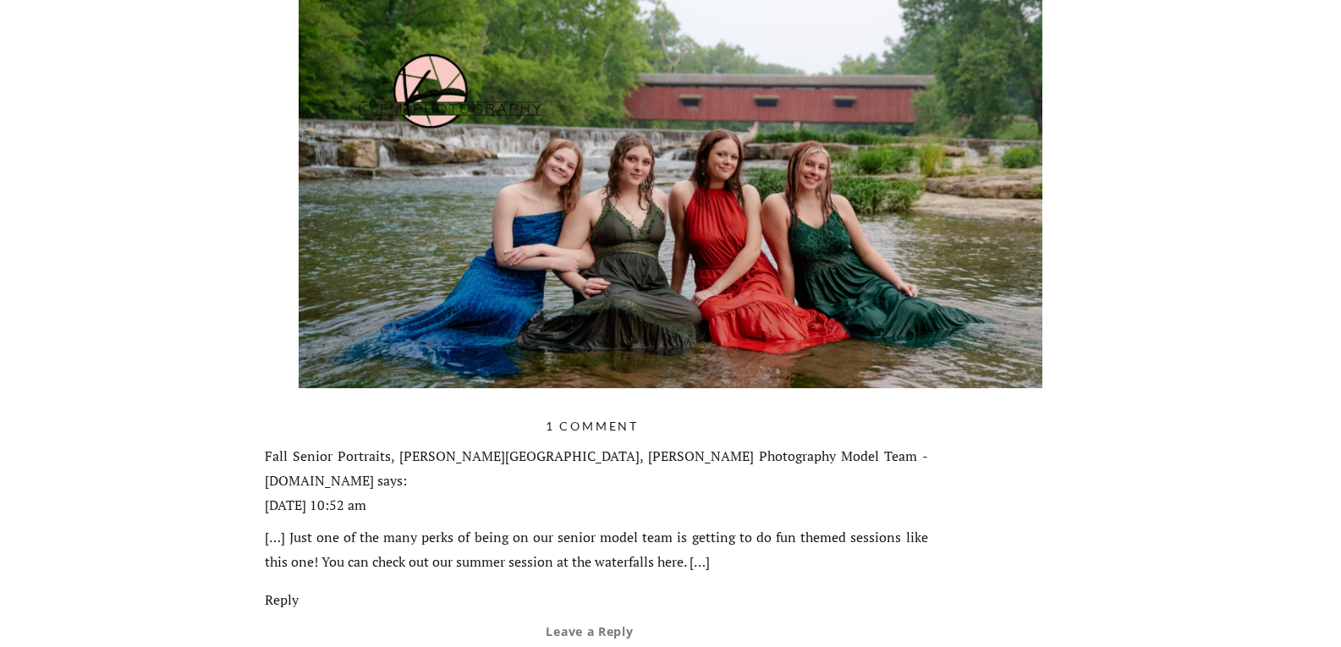
scroll to position [4280, 0]
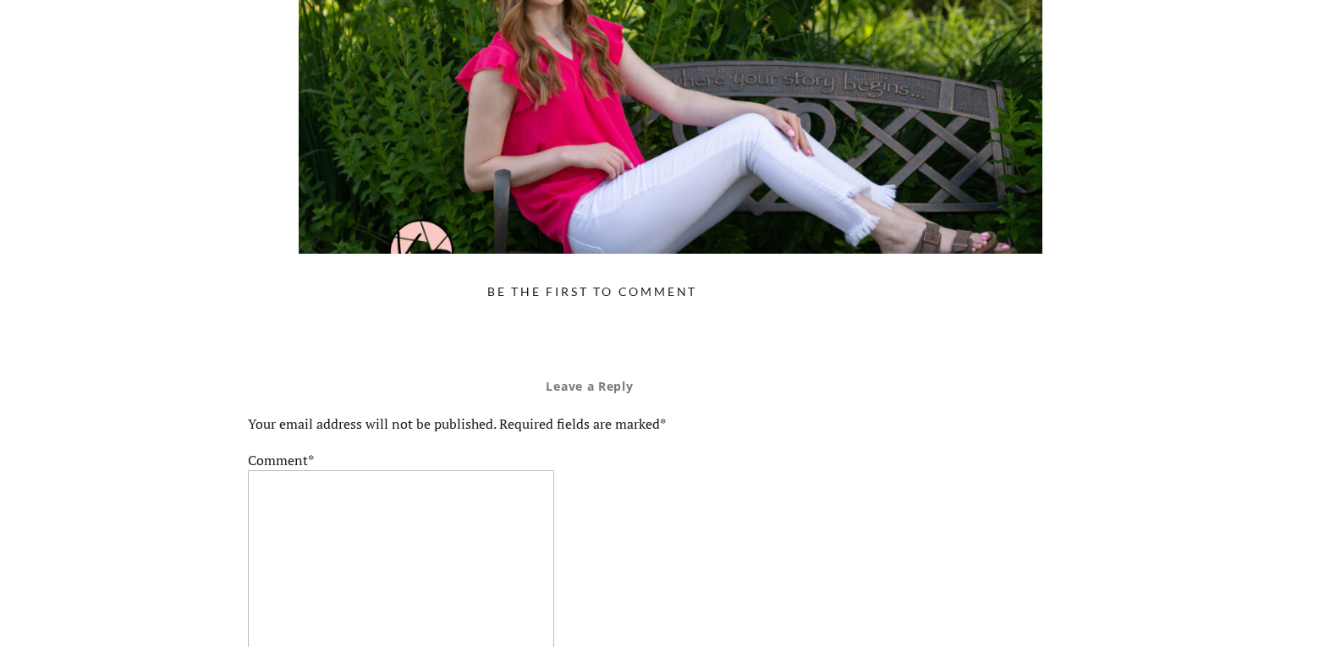
scroll to position [6257, 0]
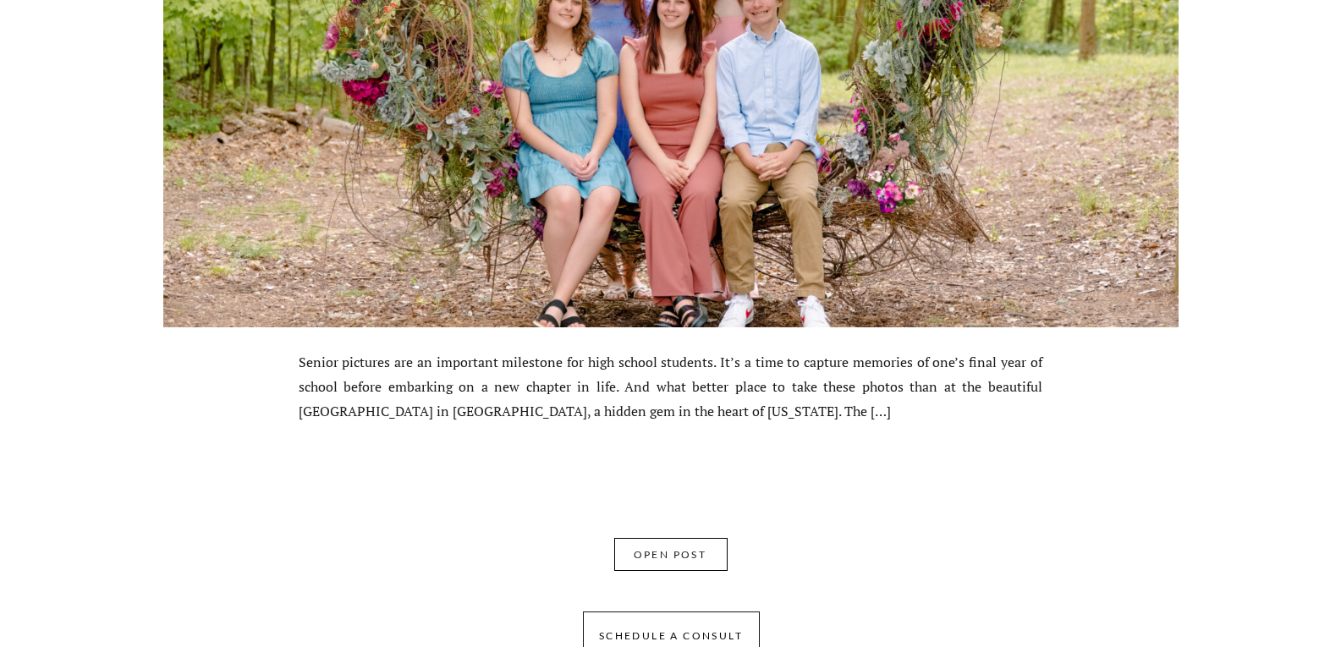
scroll to position [984, 0]
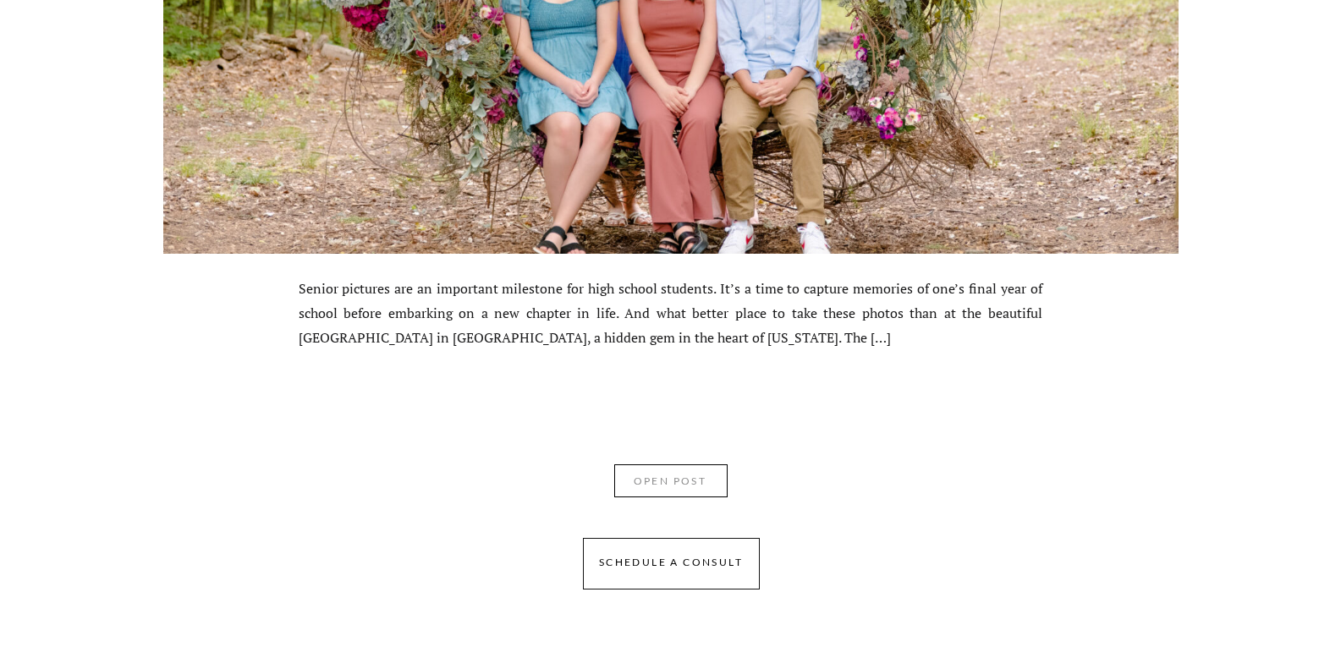
click at [636, 484] on nav "OPEN POST" at bounding box center [670, 484] width 107 height 25
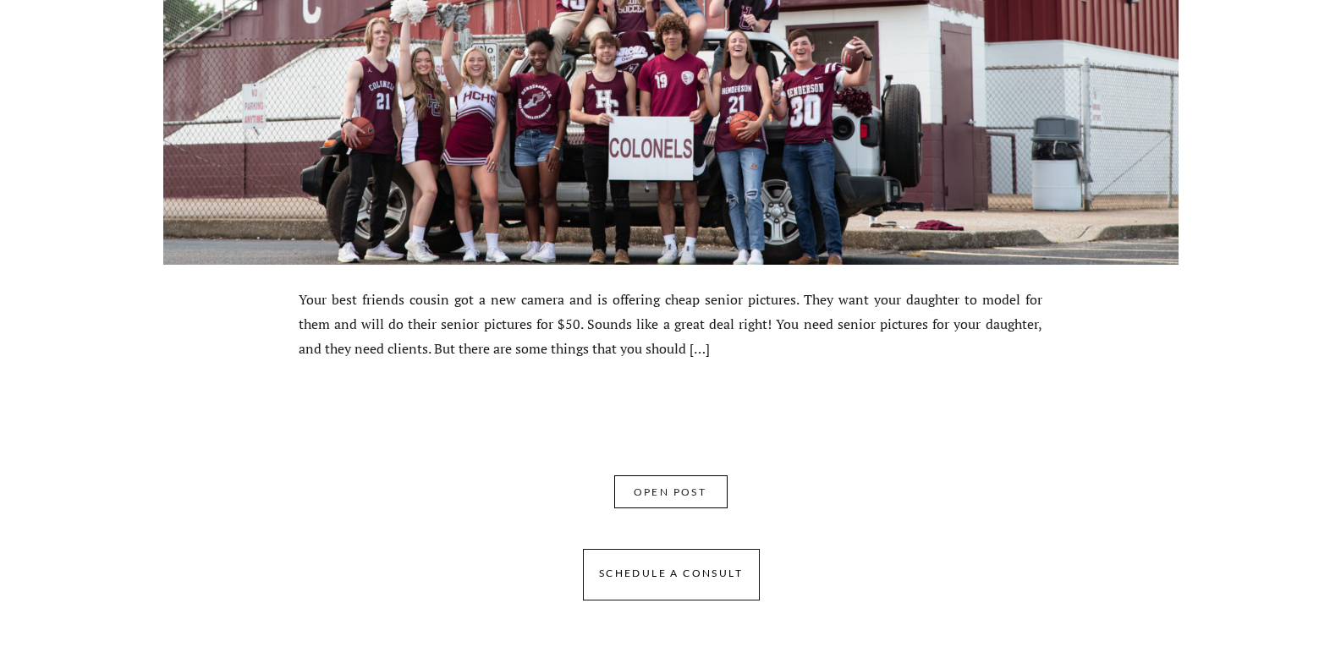
scroll to position [9094, 0]
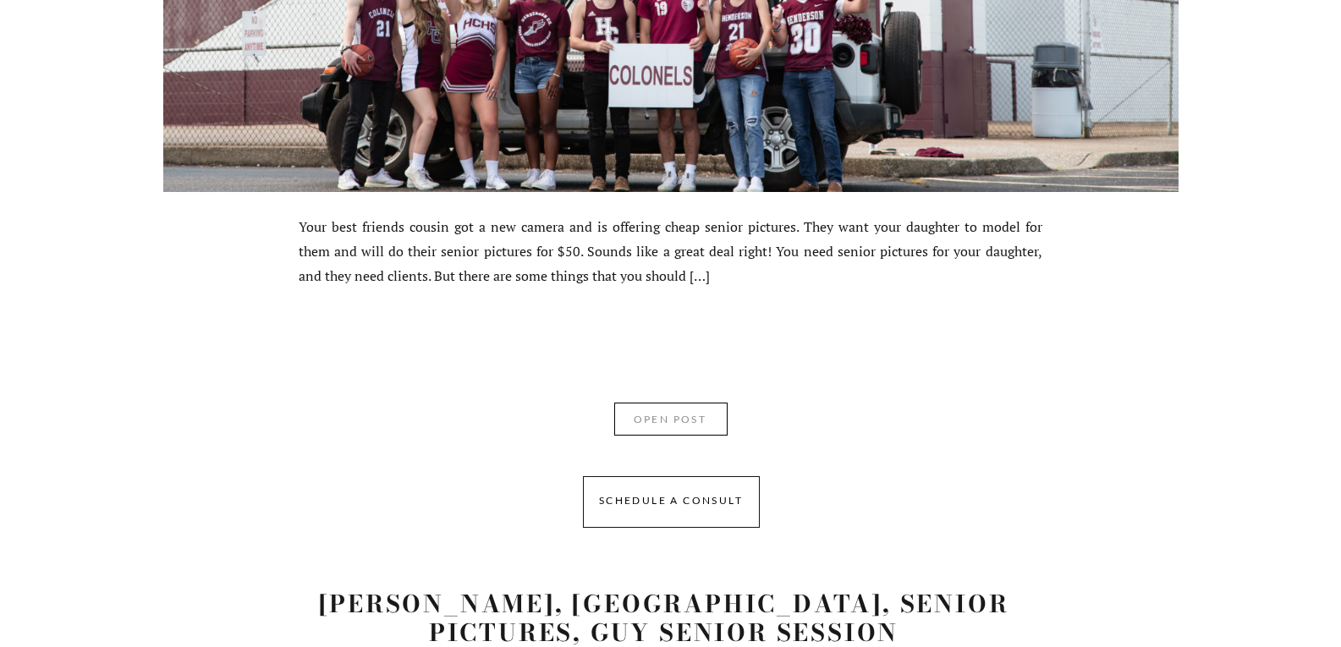
click at [671, 420] on nav "OPEN POST" at bounding box center [670, 422] width 107 height 25
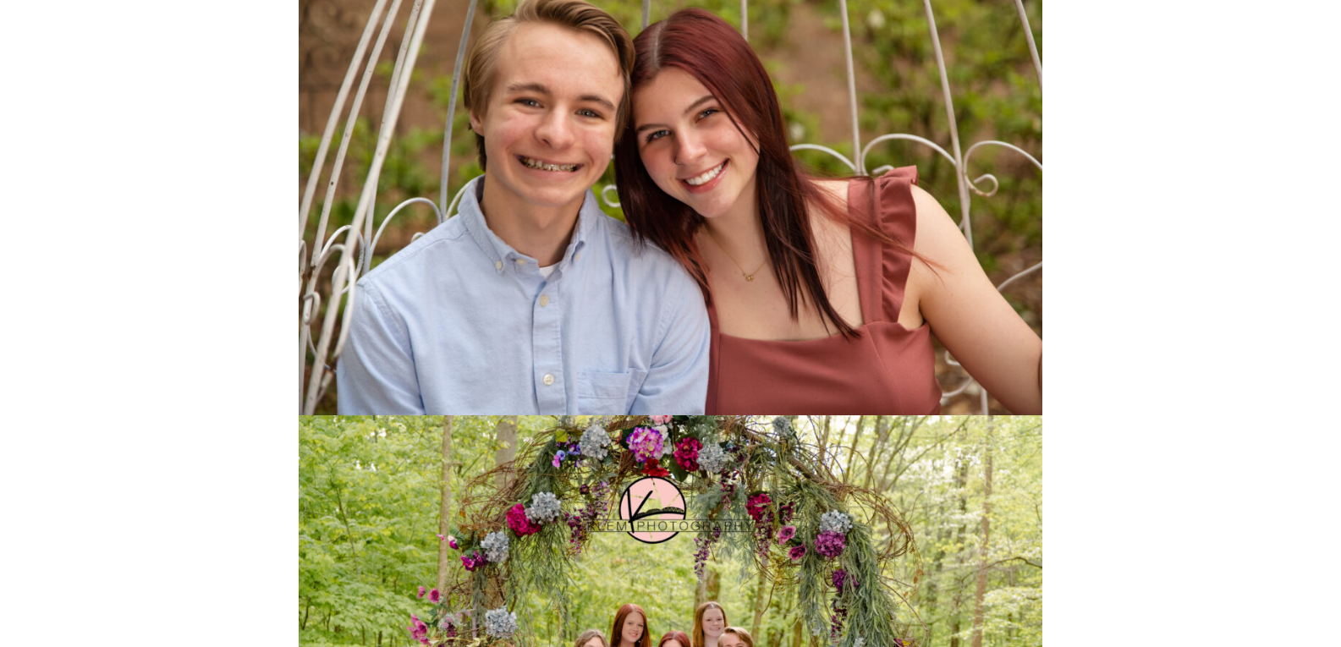
scroll to position [3688, 0]
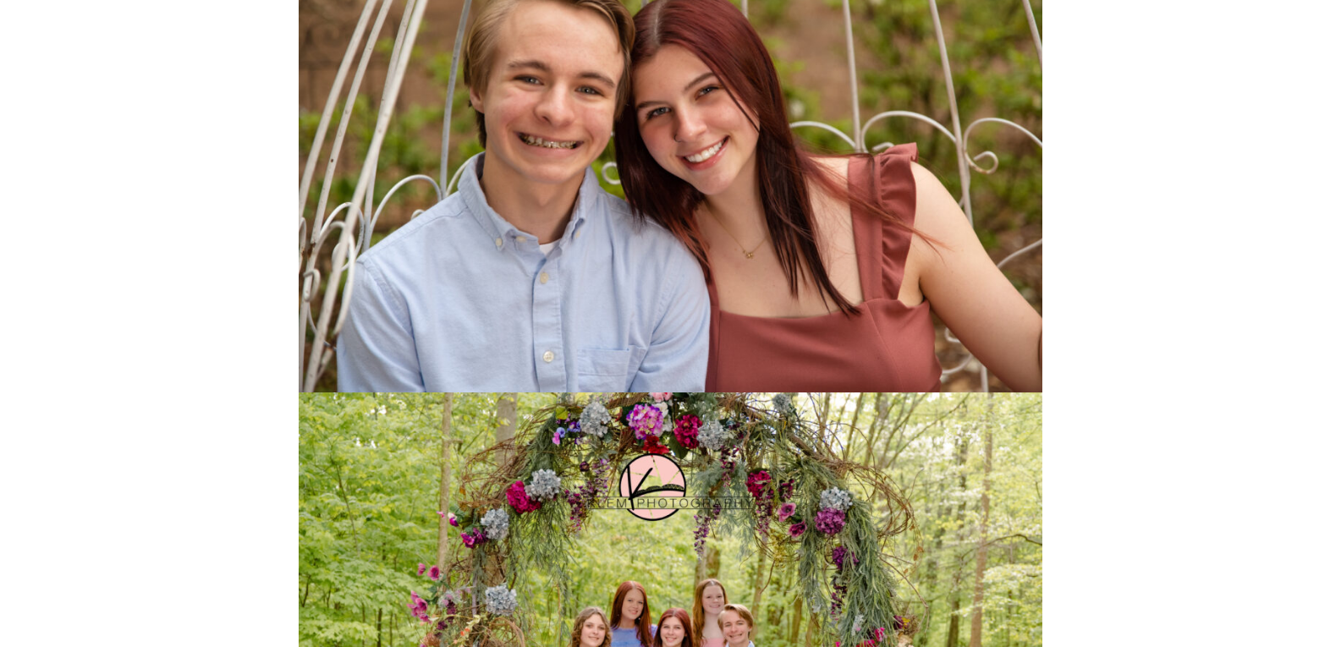
drag, startPoint x: 1334, startPoint y: 315, endPoint x: 1347, endPoint y: 305, distance: 16.4
click at [1340, 305] on html "Seniors Contact About Reviews = SENIOR PICTURES [GEOGRAPHIC_DATA] [US_STATE] To…" at bounding box center [670, 448] width 1341 height 8273
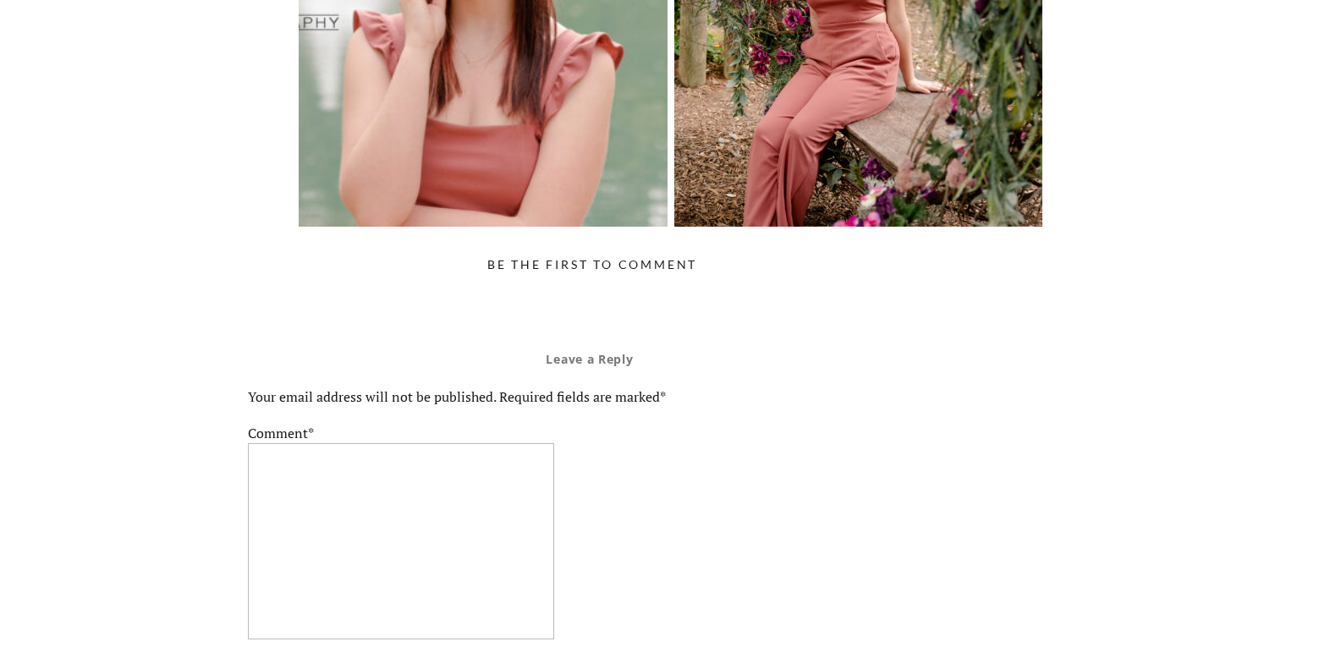
scroll to position [7149, 0]
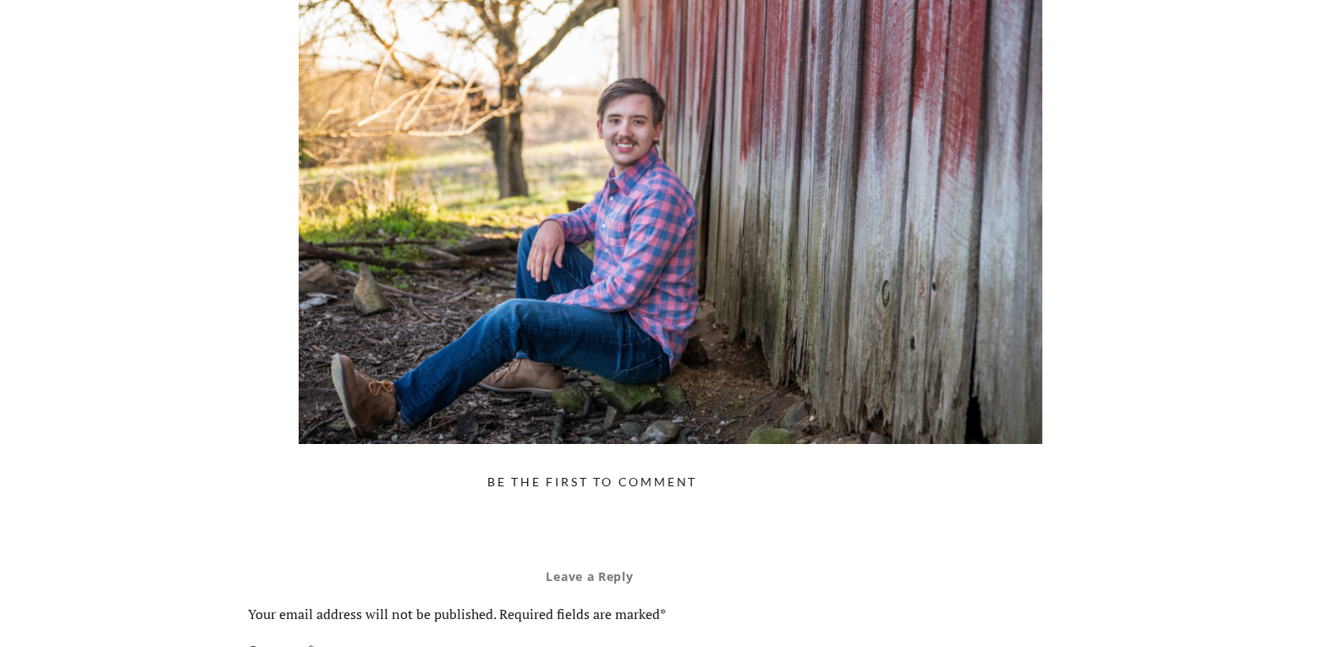
scroll to position [5416, 0]
